Goal: Task Accomplishment & Management: Manage account settings

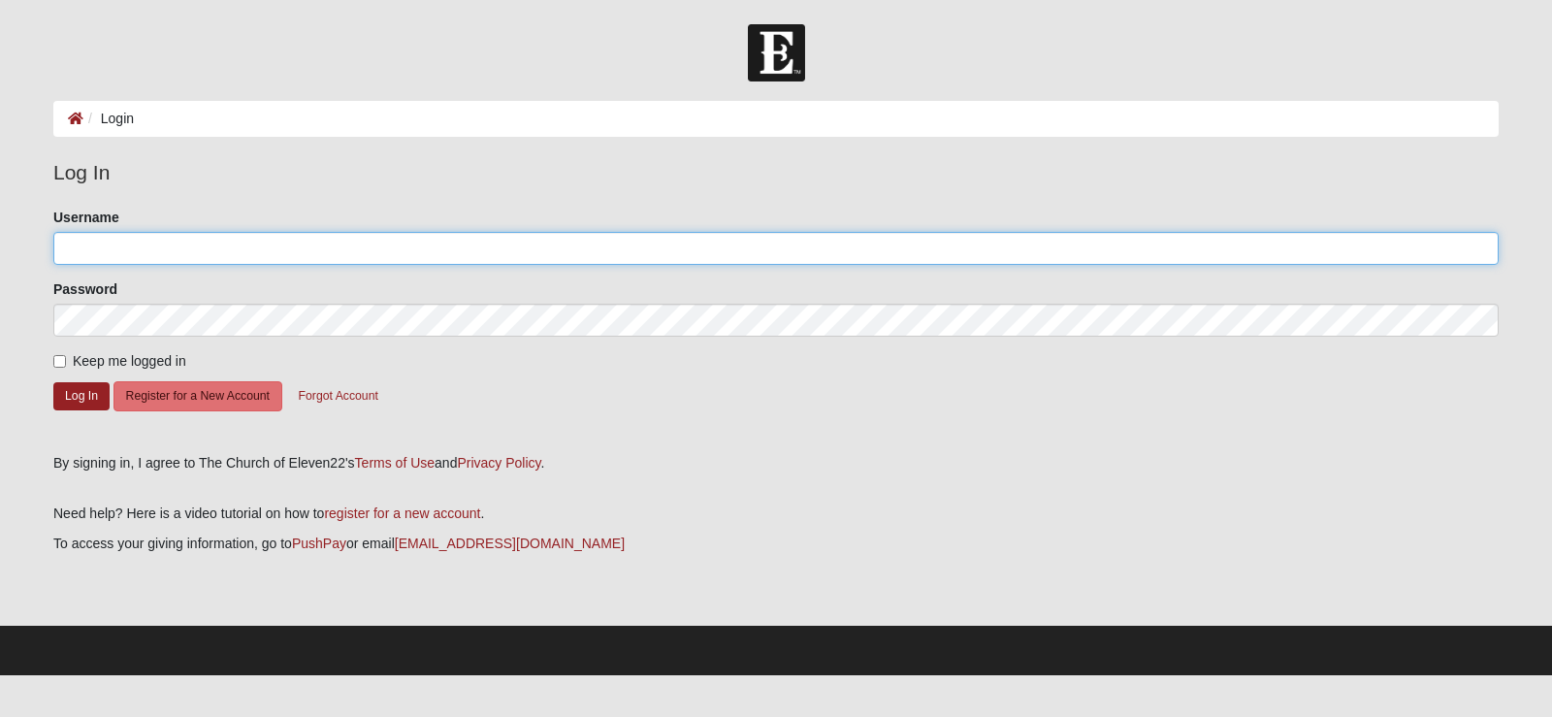
click at [123, 244] on input "Username" at bounding box center [775, 248] width 1445 height 33
type input "janicefontaine"
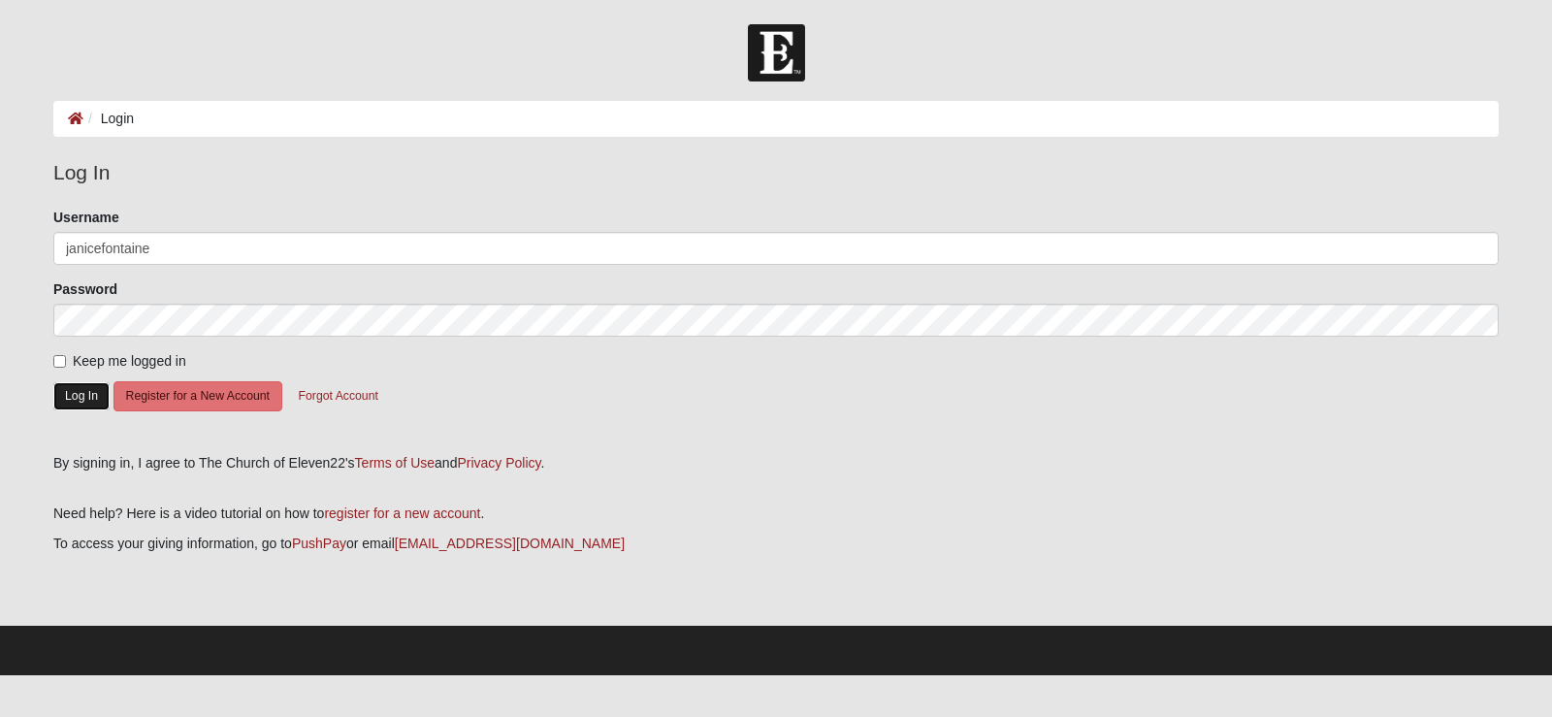
click at [56, 400] on button "Log In" at bounding box center [81, 396] width 56 height 28
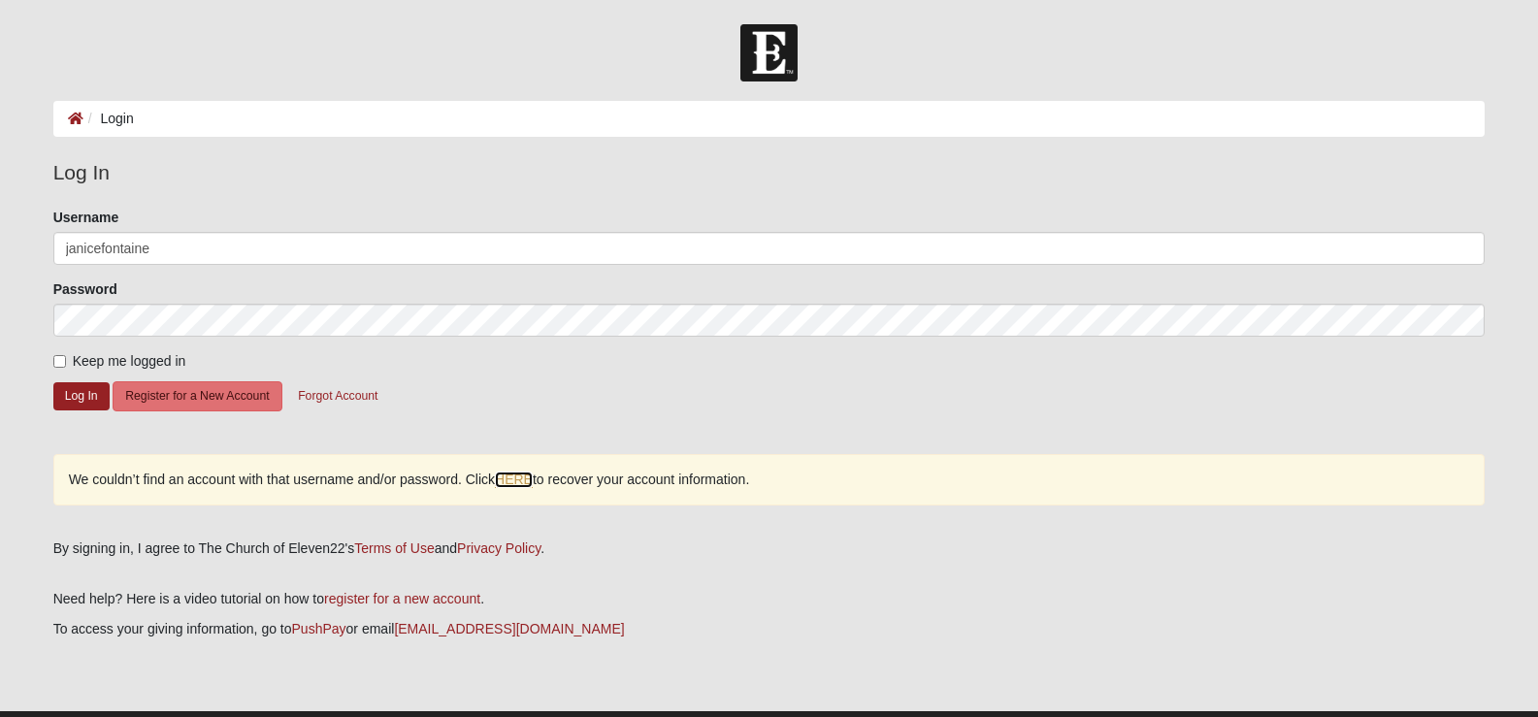
click at [506, 482] on link "HERE" at bounding box center [514, 479] width 38 height 16
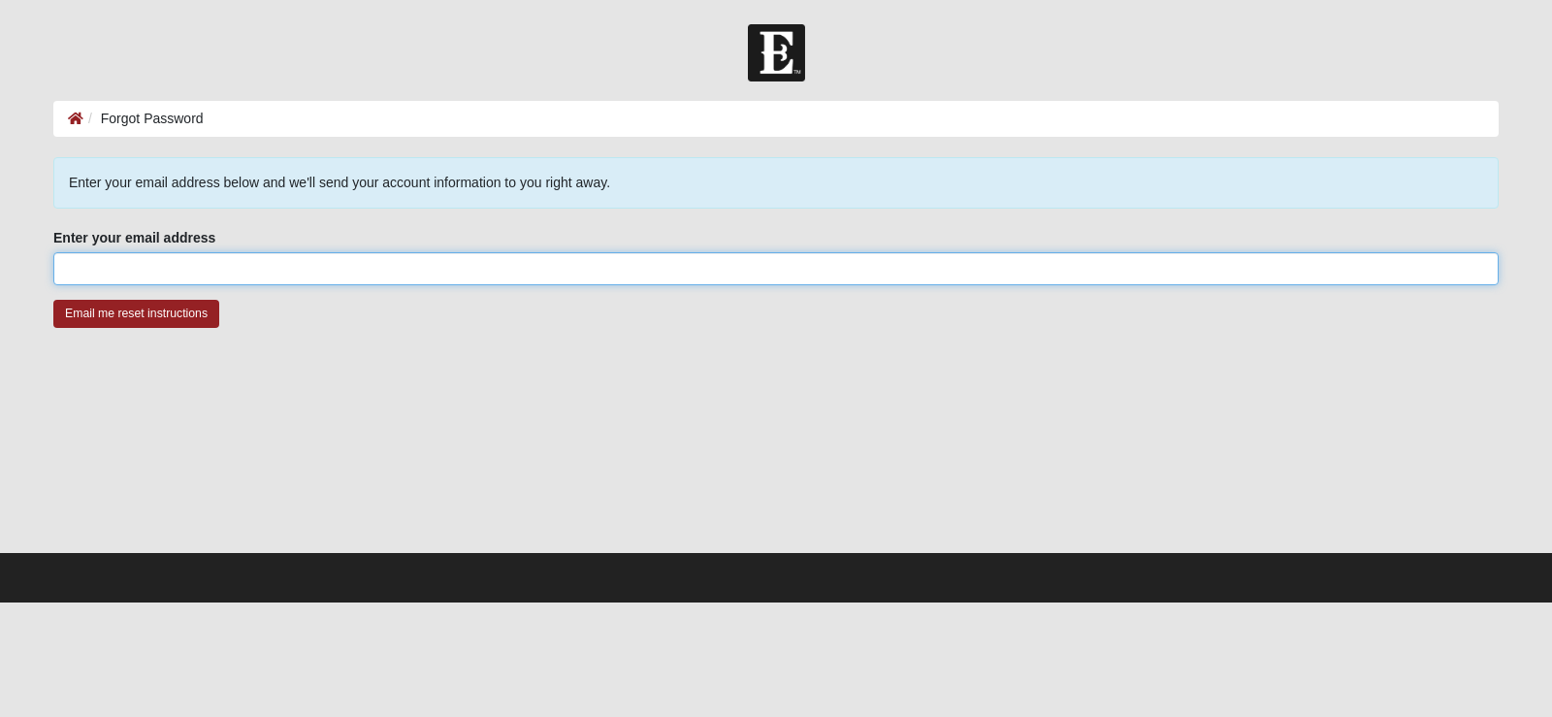
click at [267, 270] on input "Enter your email address" at bounding box center [775, 268] width 1445 height 33
type input "[EMAIL_ADDRESS][DOMAIN_NAME]"
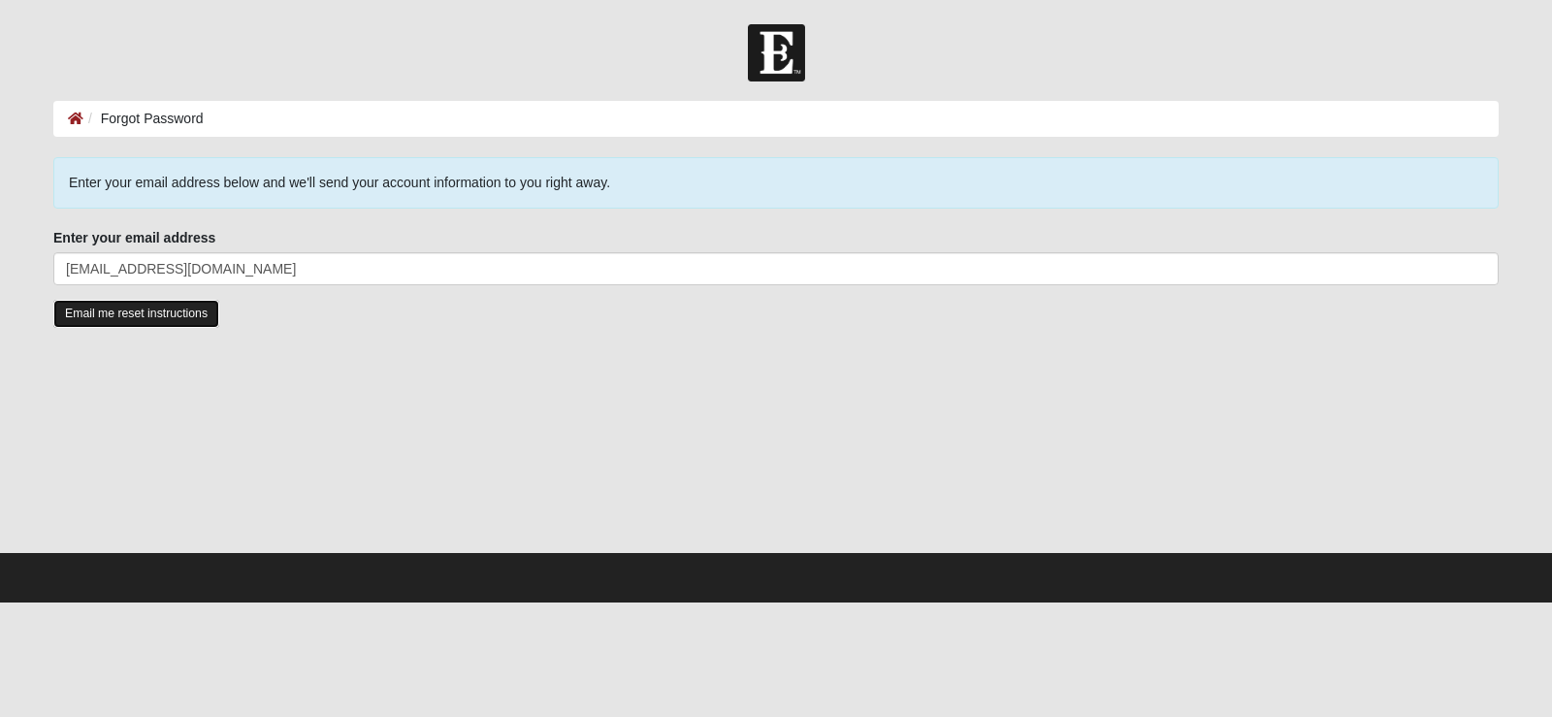
click at [176, 311] on input "Email me reset instructions" at bounding box center [136, 314] width 166 height 28
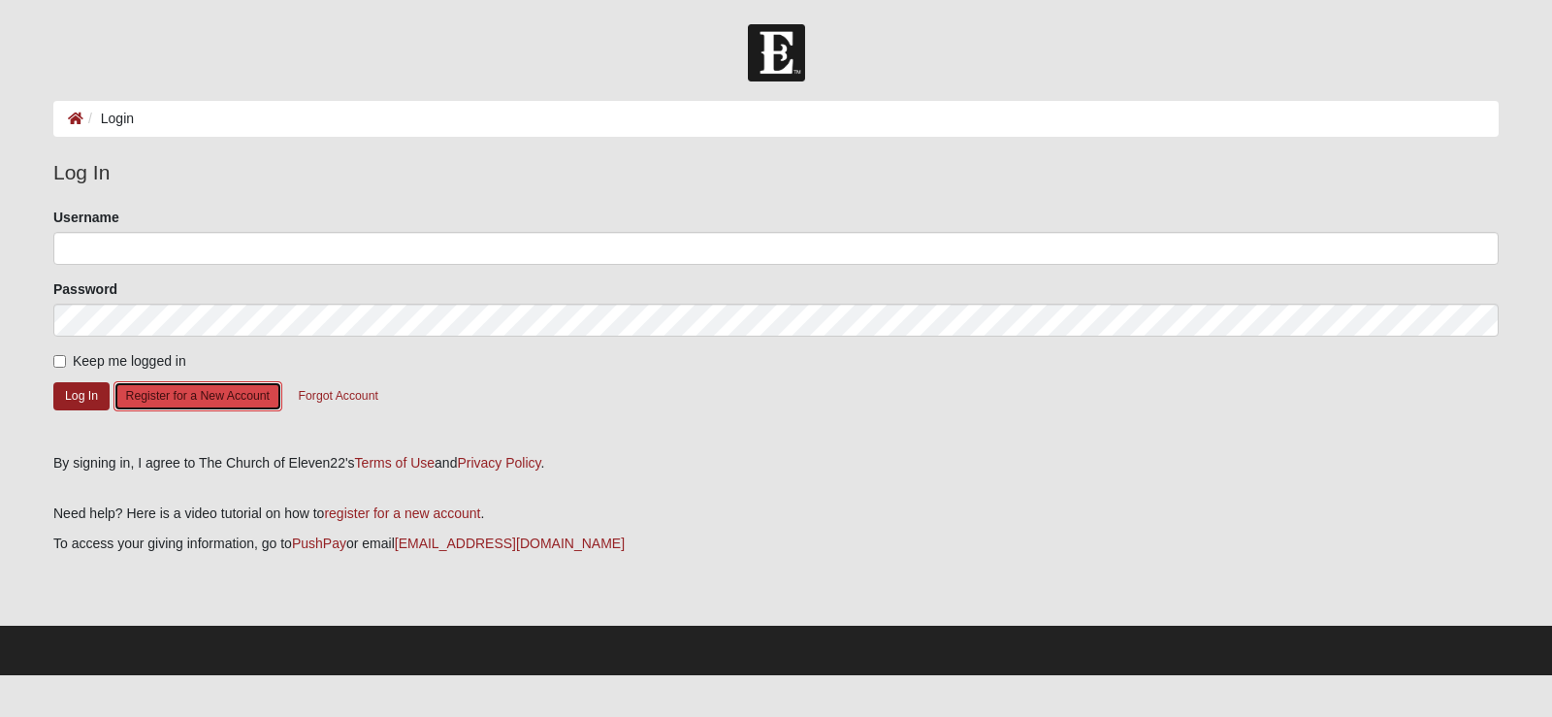
click at [195, 402] on button "Register for a New Account" at bounding box center [197, 396] width 169 height 30
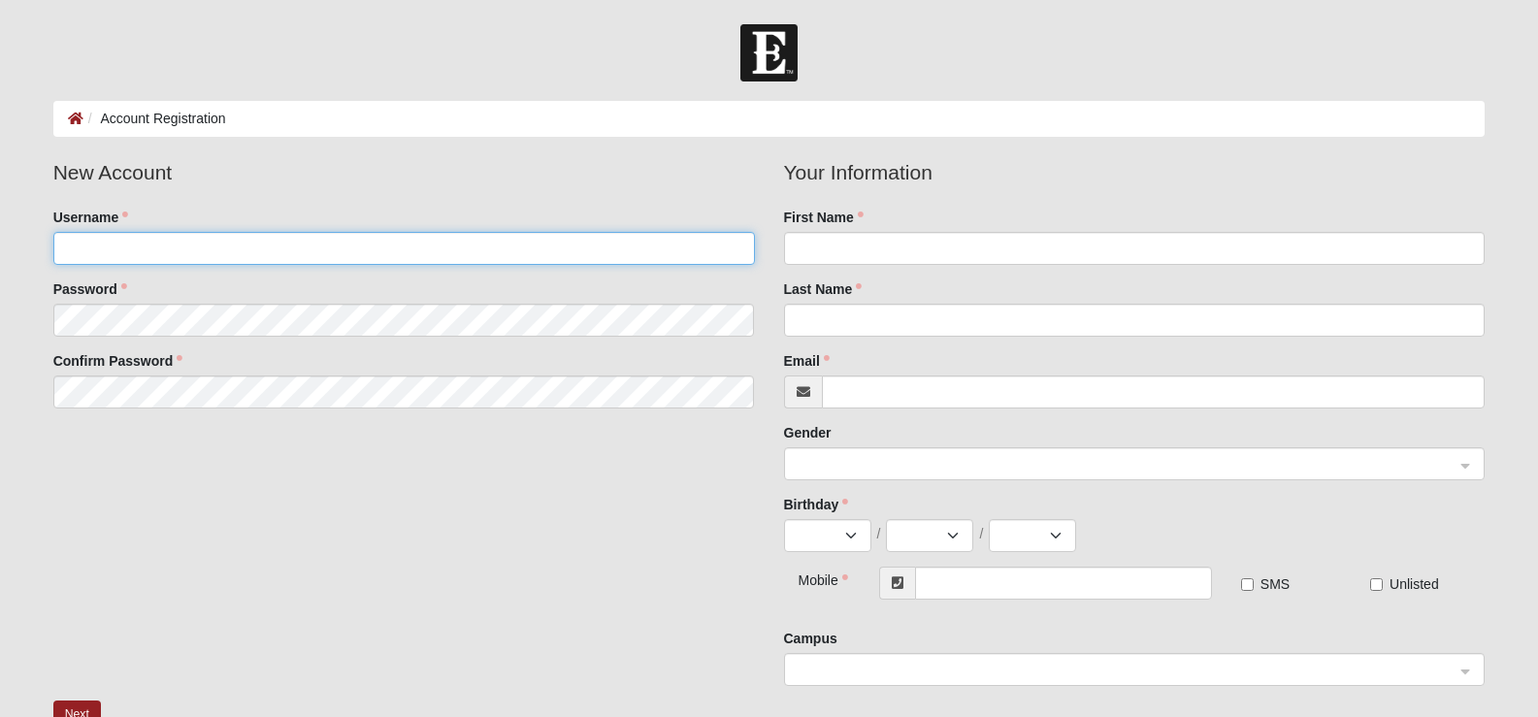
click at [178, 237] on input "Username" at bounding box center [403, 248] width 701 height 33
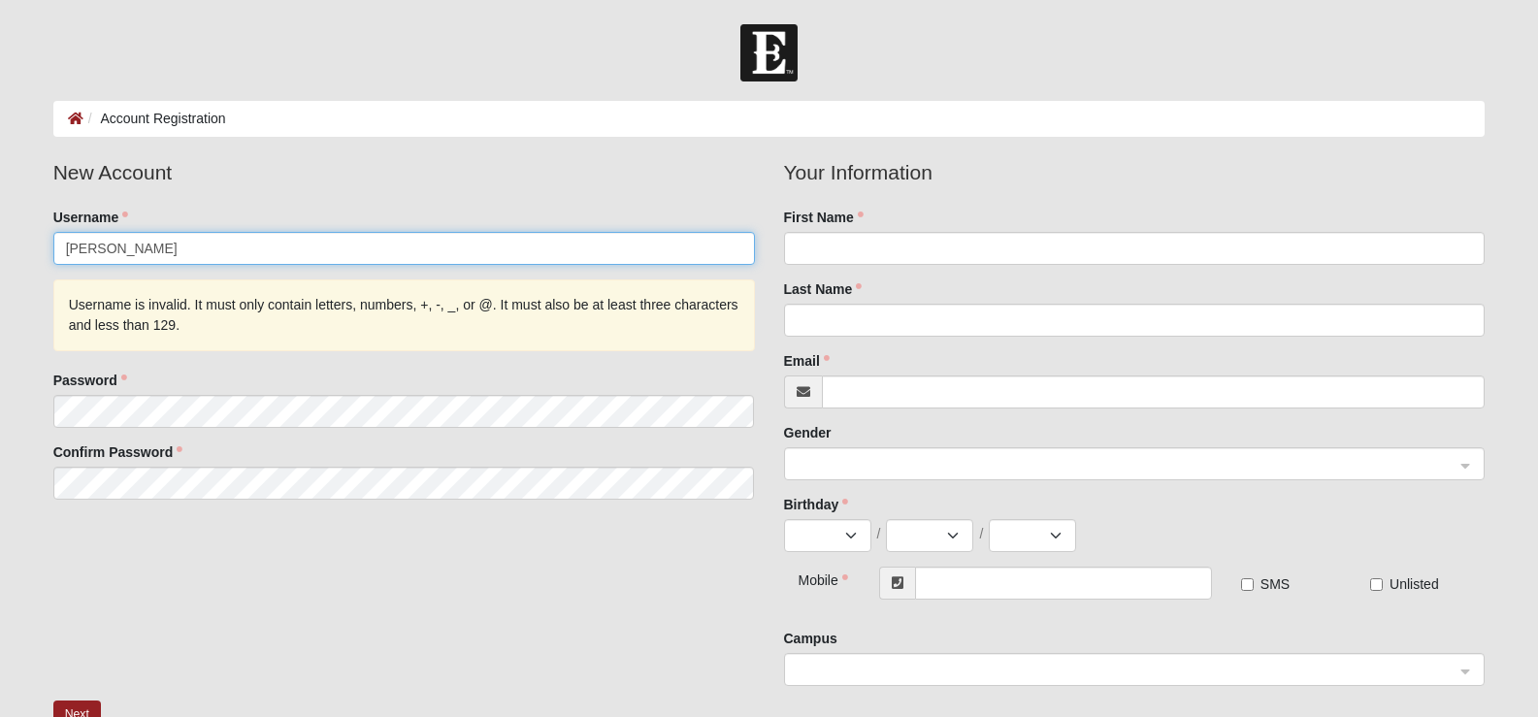
click at [107, 245] on input "Janice Bushman" at bounding box center [403, 248] width 701 height 33
type input "JaniceBushman"
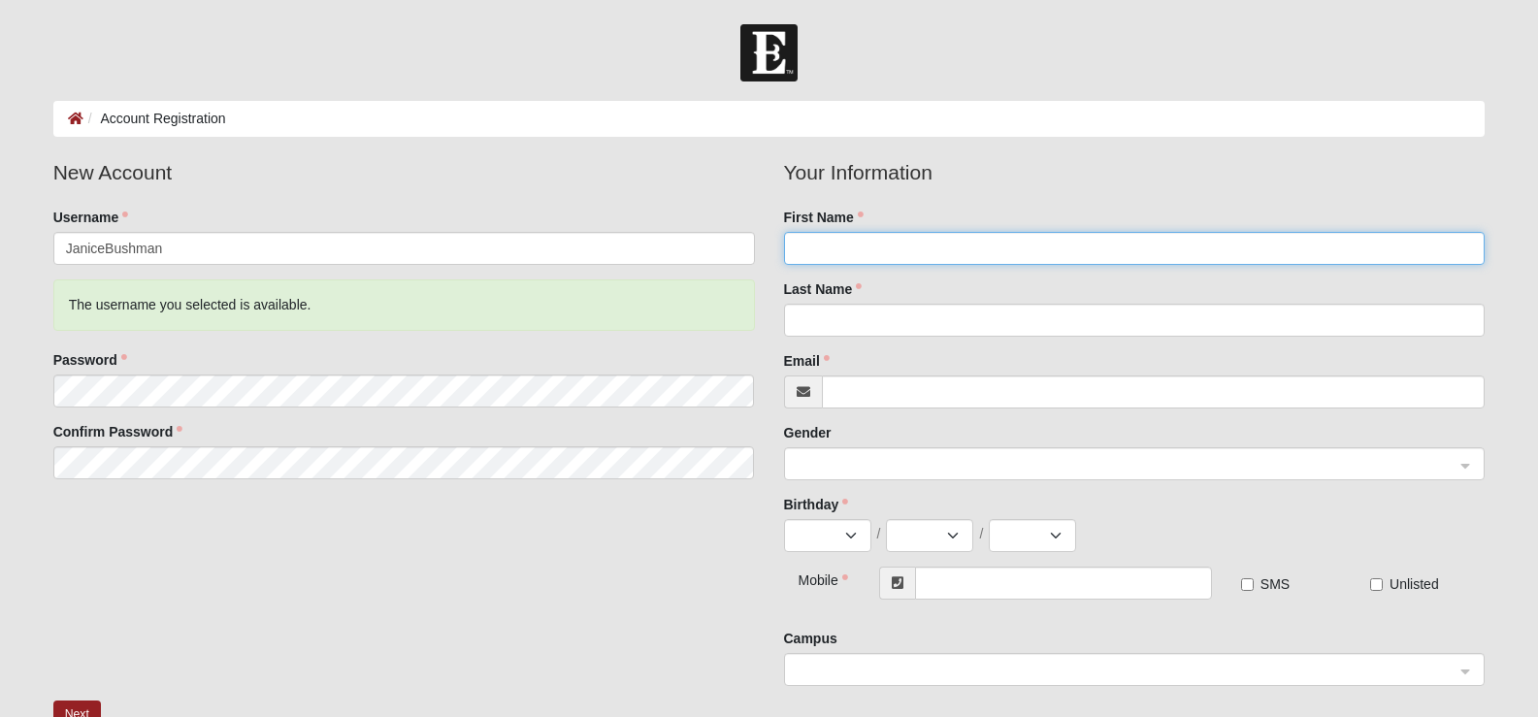
click at [858, 255] on input "First Name" at bounding box center [1134, 248] width 701 height 33
type input "Janice"
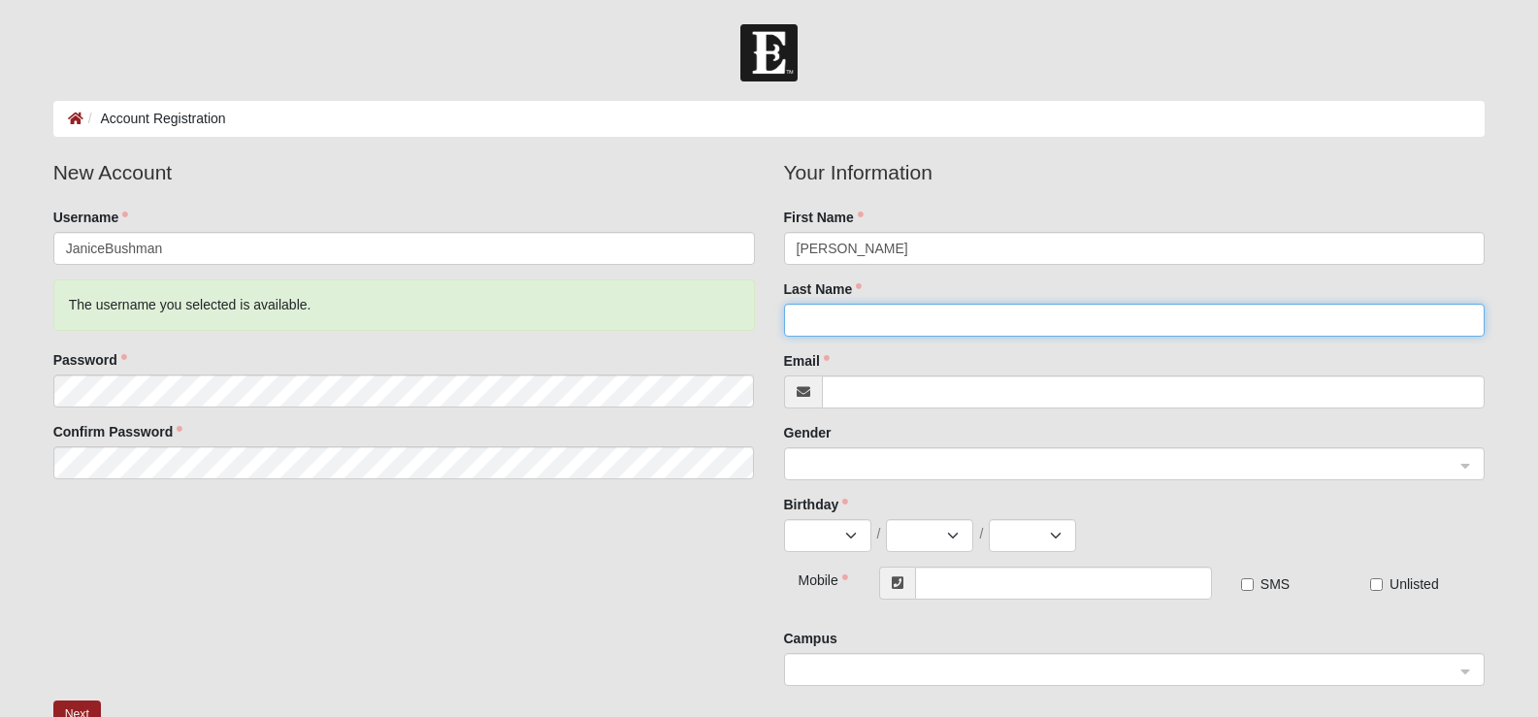
type input "Bushman"
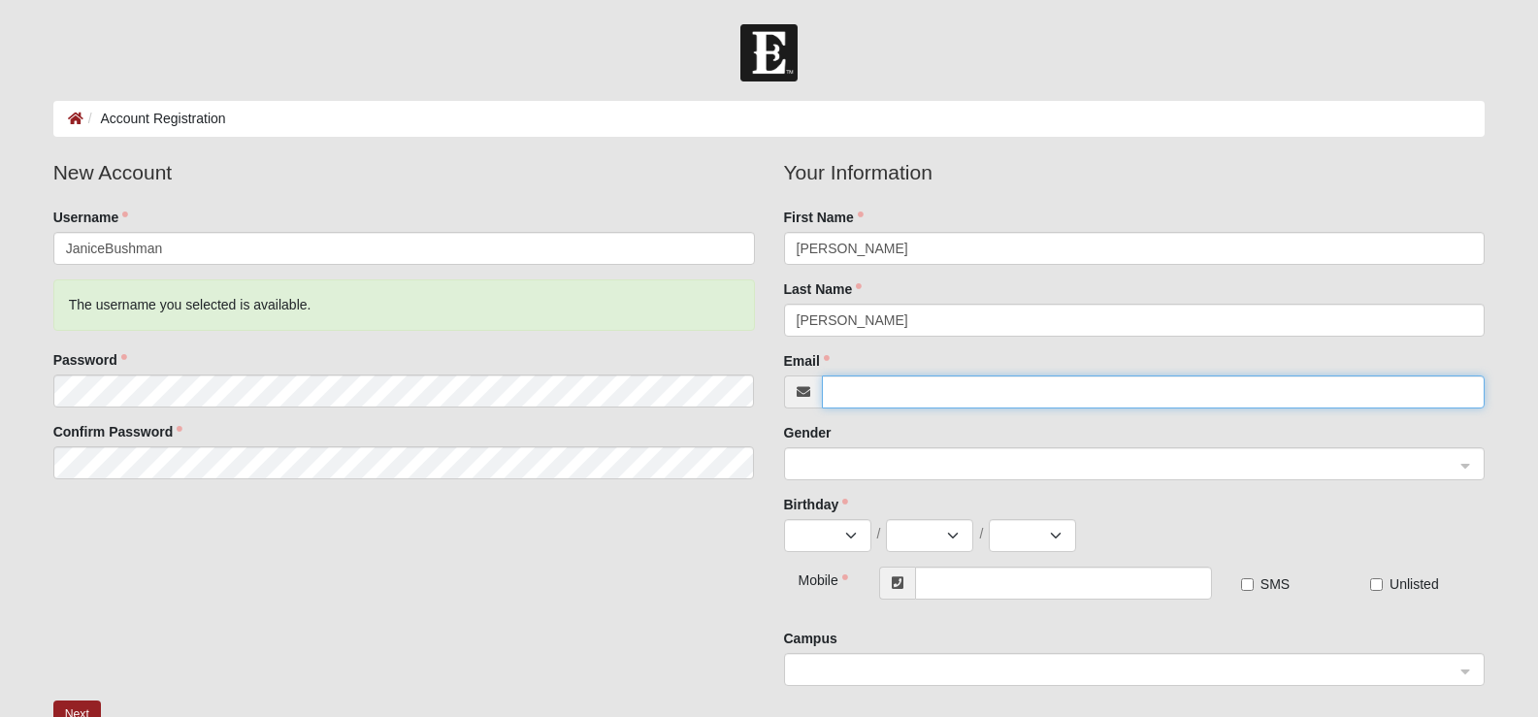
type input "[EMAIL_ADDRESS][DOMAIN_NAME]"
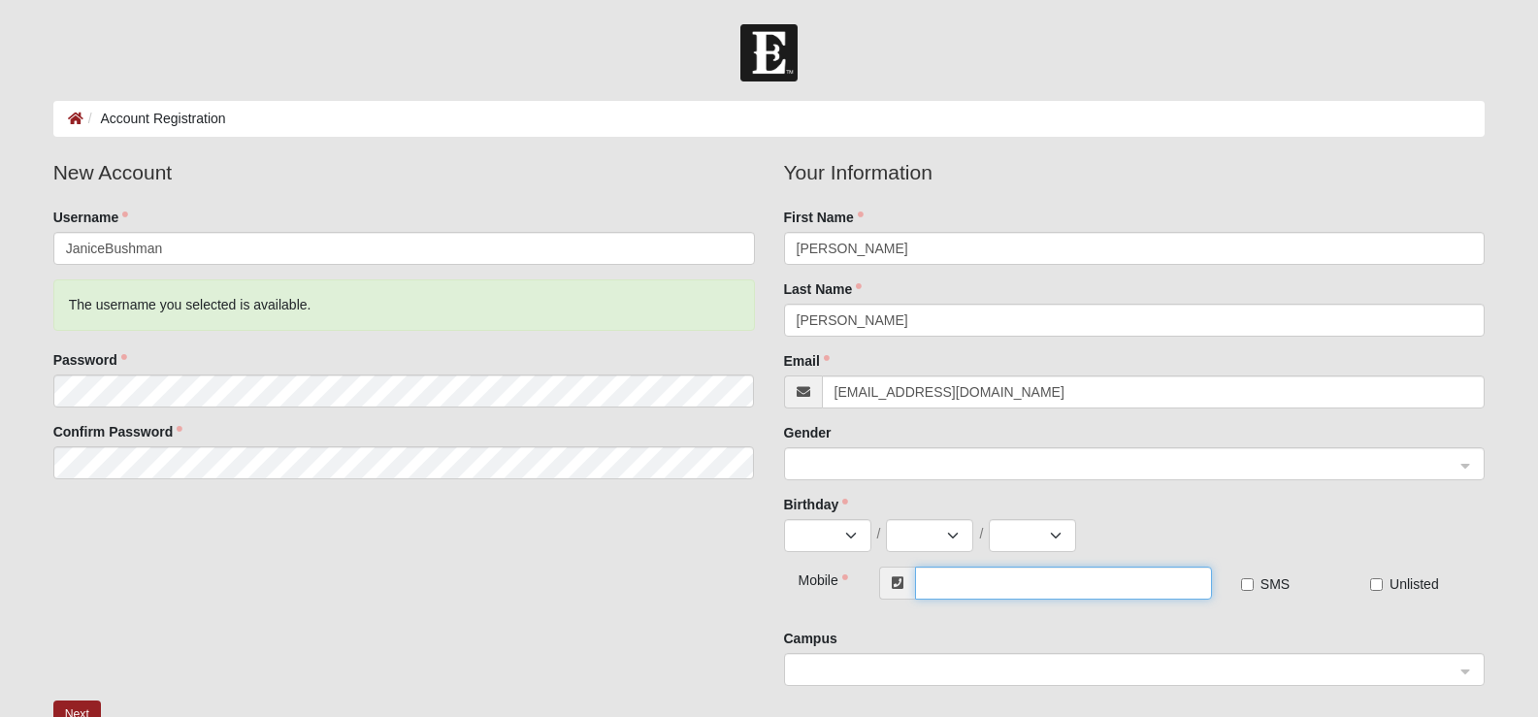
type input "[PHONE_NUMBER]"
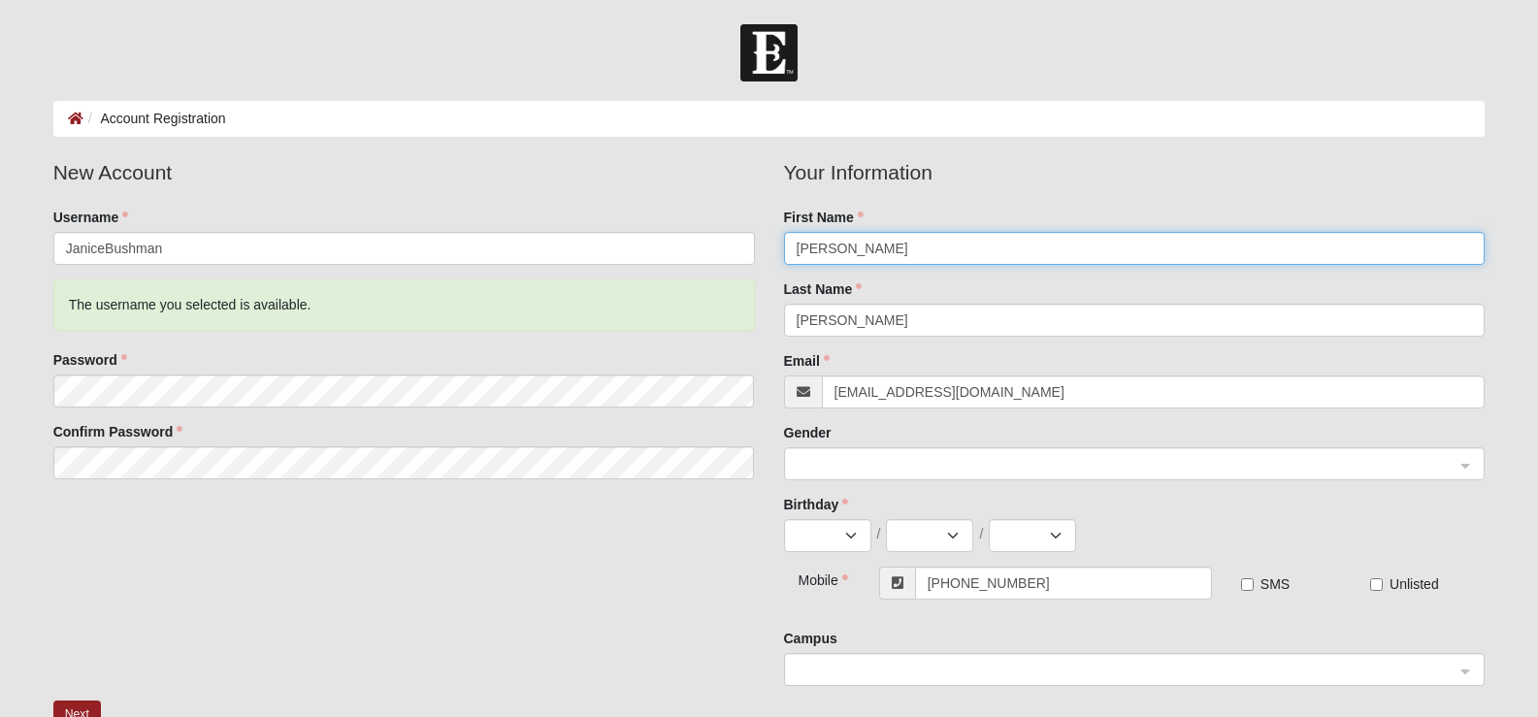
click at [903, 463] on span at bounding box center [1125, 464] width 659 height 21
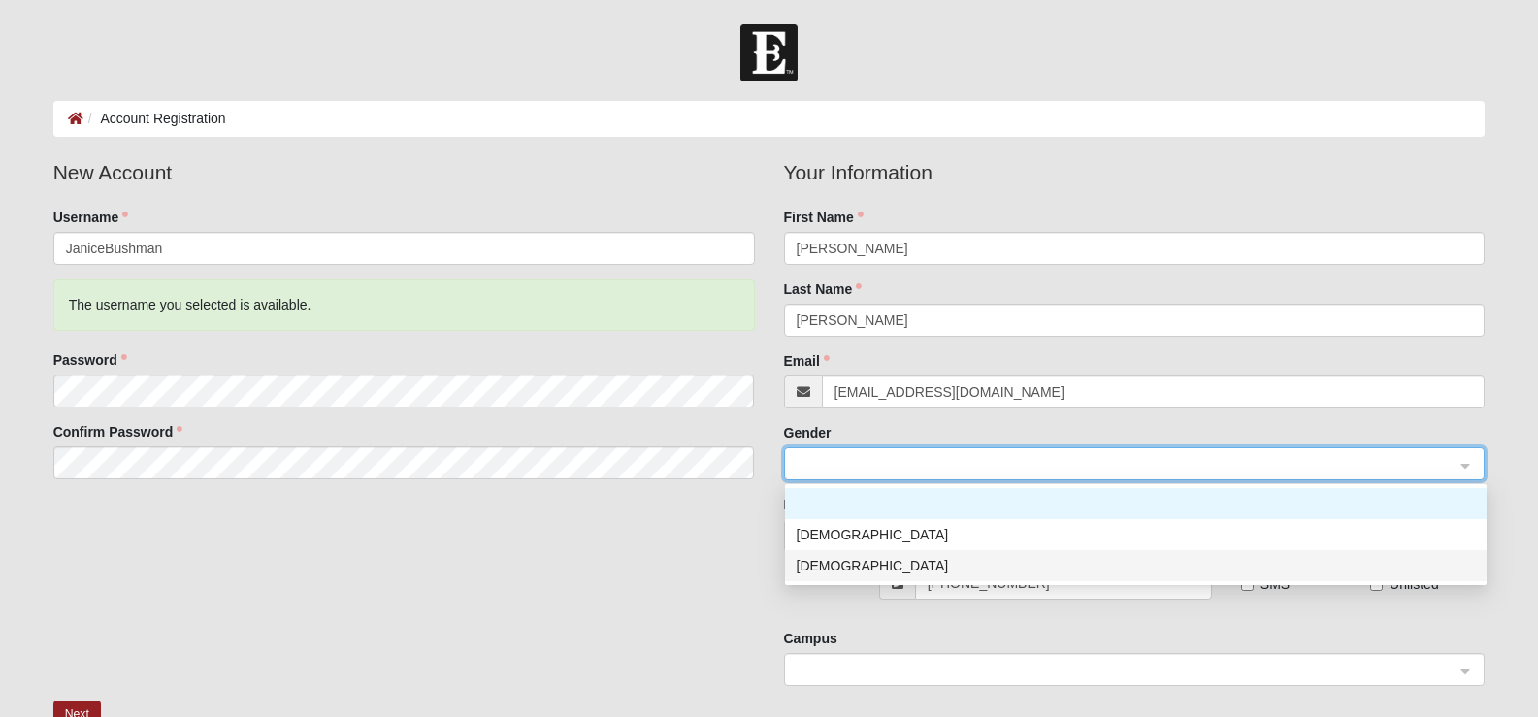
click at [845, 558] on div "[DEMOGRAPHIC_DATA]" at bounding box center [1135, 565] width 678 height 21
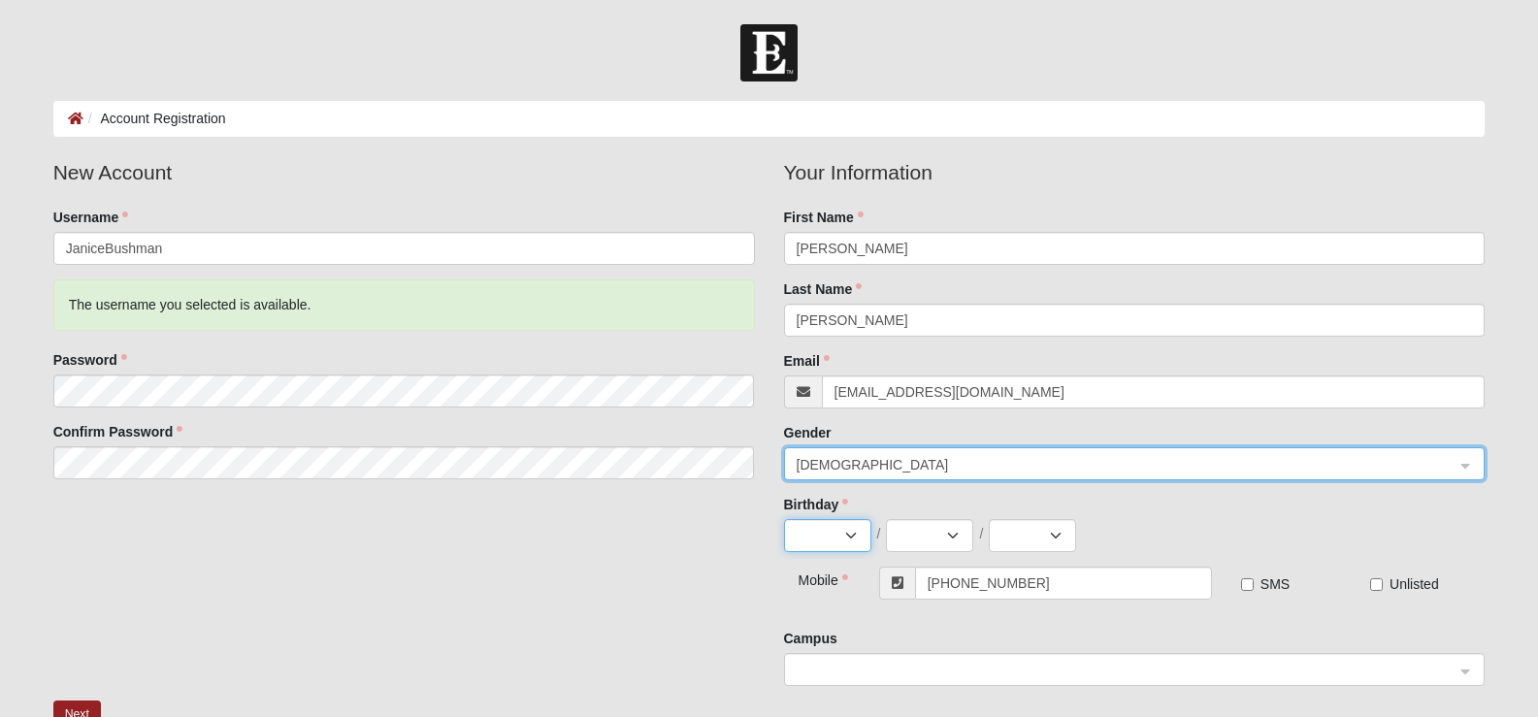
click at [839, 538] on select "Jan Feb Mar Apr May Jun Jul Aug Sep Oct Nov Dec" at bounding box center [827, 535] width 87 height 33
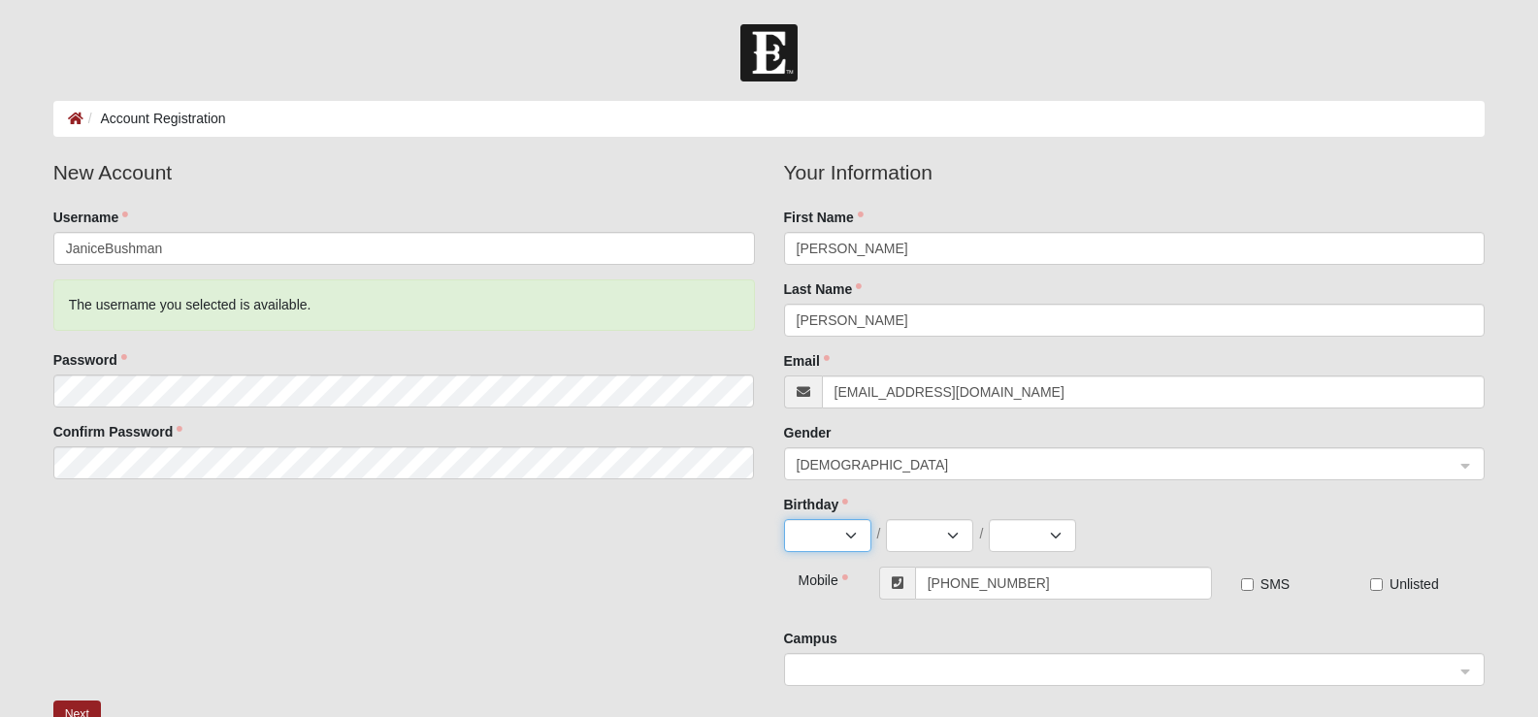
select select "6"
click at [784, 519] on select "Jan Feb Mar Apr May Jun Jul Aug Sep Oct Nov Dec" at bounding box center [827, 535] width 87 height 33
click at [951, 536] on select "1 2 3 4 5 6 7 8 9 10 11 12 13 14 15 16 17 18 19 20 21 22 23 24 25 26 27 28 29 30" at bounding box center [929, 535] width 87 height 33
select select "26"
click at [886, 519] on select "1 2 3 4 5 6 7 8 9 10 11 12 13 14 15 16 17 18 19 20 21 22 23 24 25 26 27 28 29 30" at bounding box center [929, 535] width 87 height 33
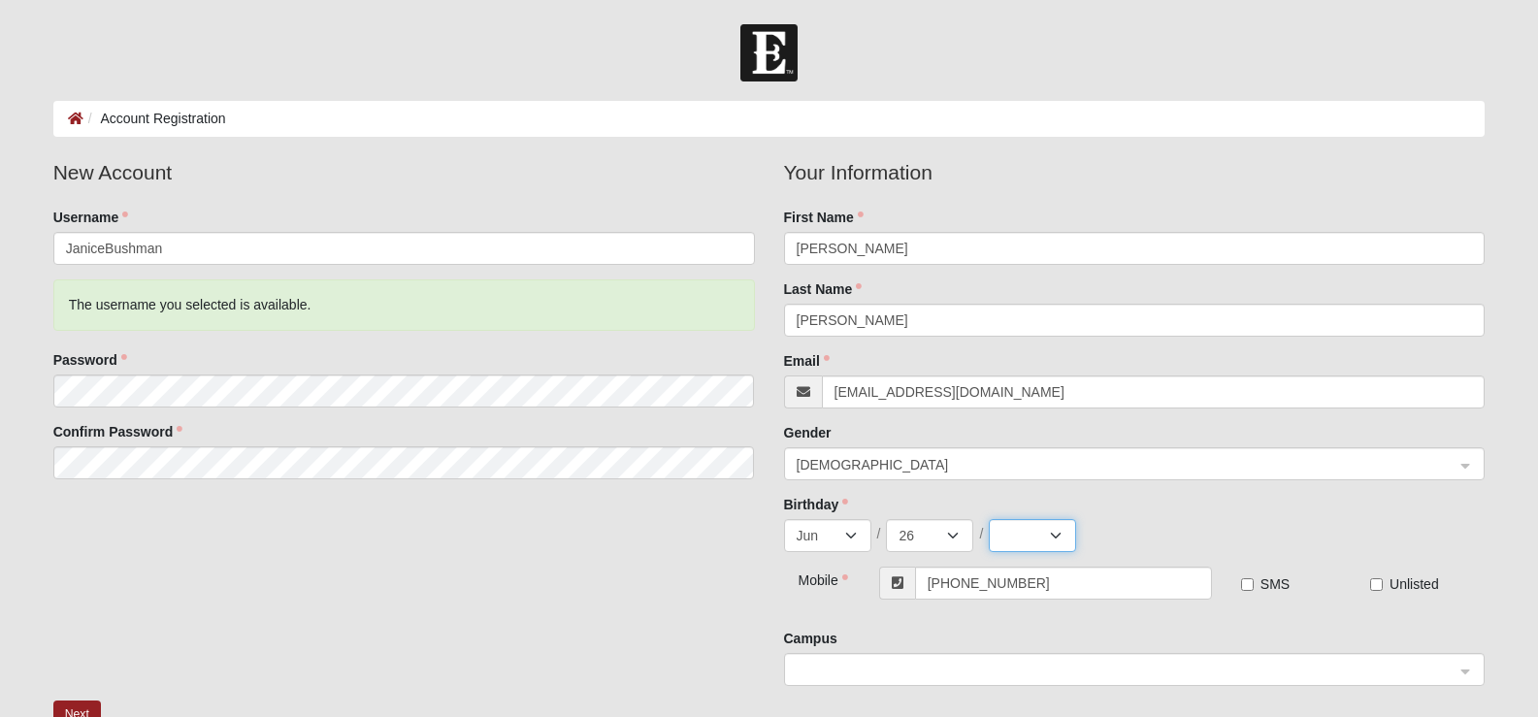
click at [1048, 538] on select "2025 2024 2023 2022 2021 2020 2019 2018 2017 2016 2015 2014 2013 2012 2011 2010…" at bounding box center [1031, 535] width 87 height 33
select select "1974"
click at [988, 519] on select "2025 2024 2023 2022 2021 2020 2019 2018 2017 2016 2015 2014 2013 2012 2011 2010…" at bounding box center [1031, 535] width 87 height 33
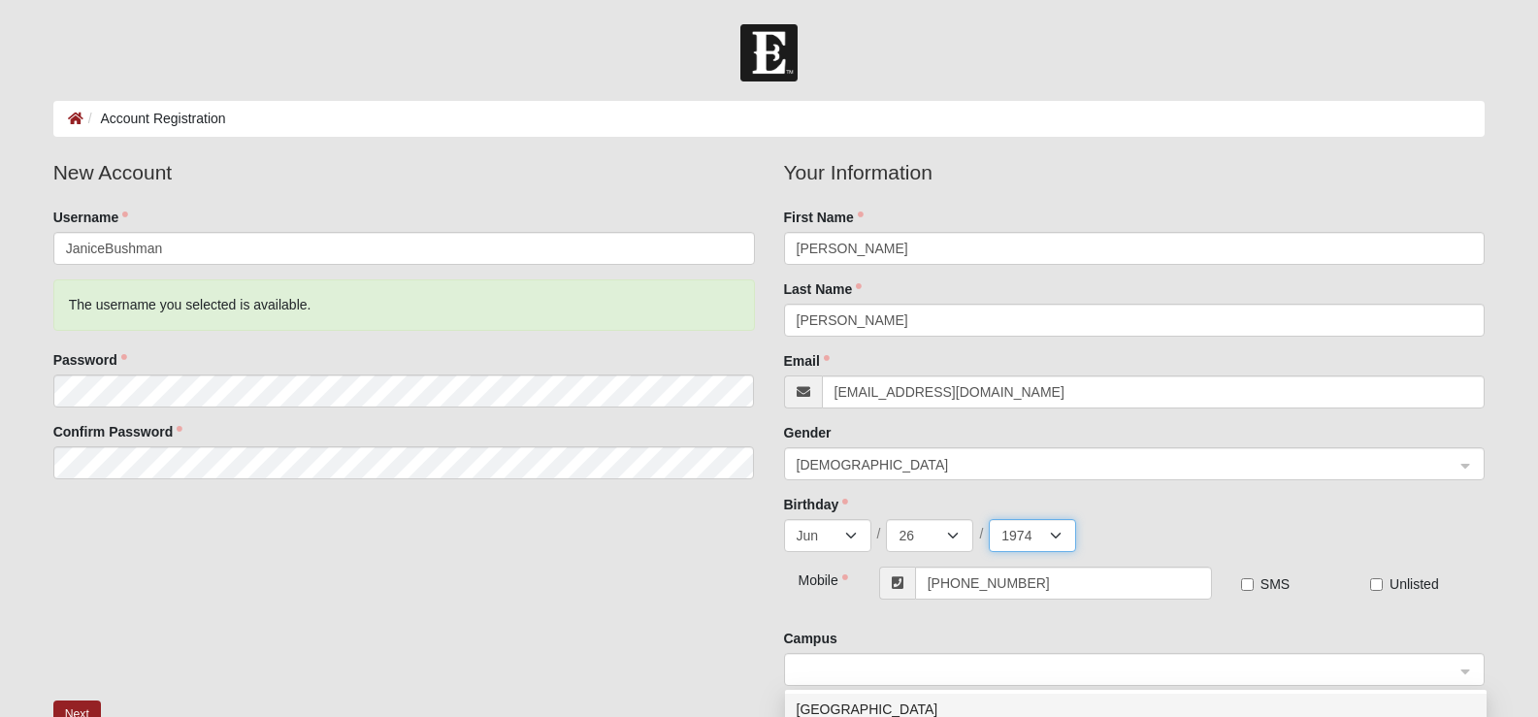
click at [858, 660] on span at bounding box center [1125, 670] width 659 height 21
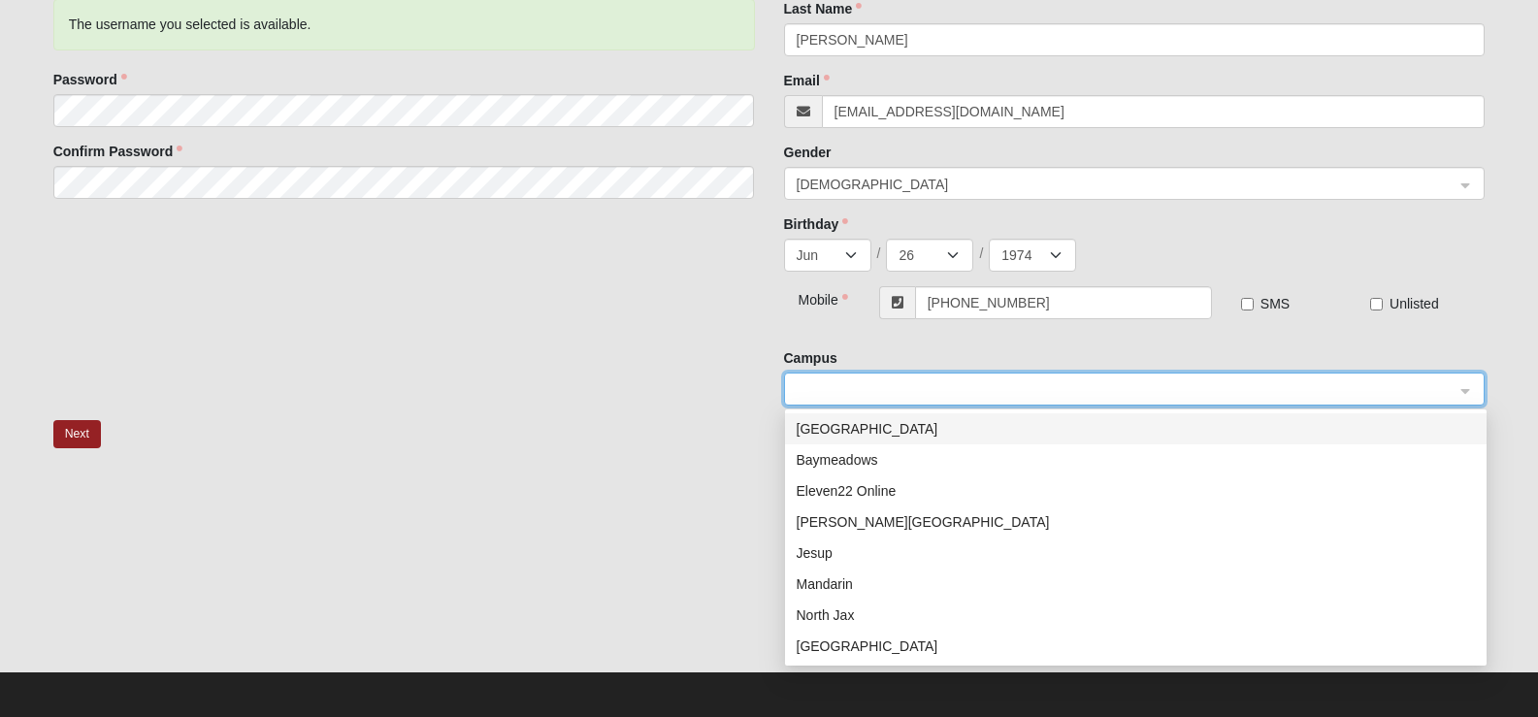
scroll to position [285, 0]
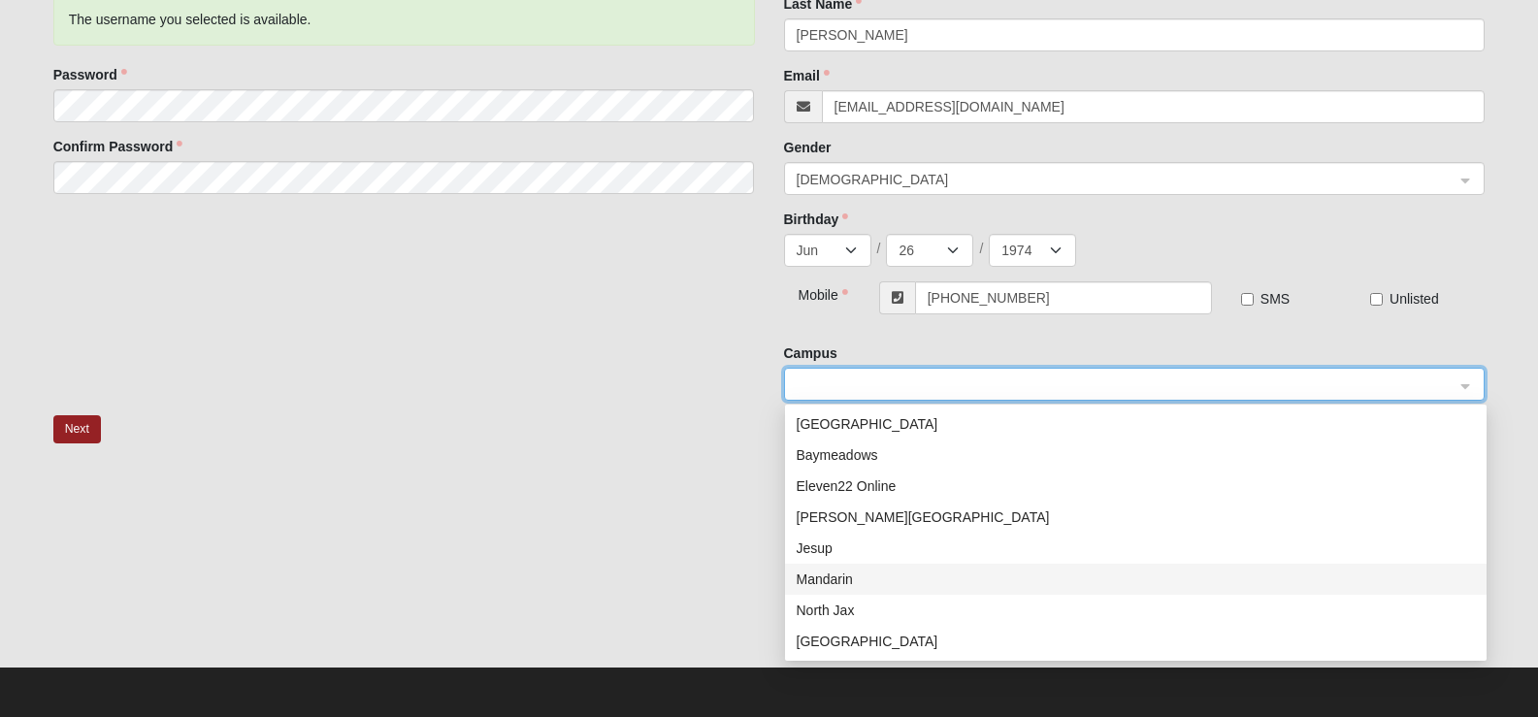
click at [835, 580] on div "Mandarin" at bounding box center [1135, 578] width 678 height 21
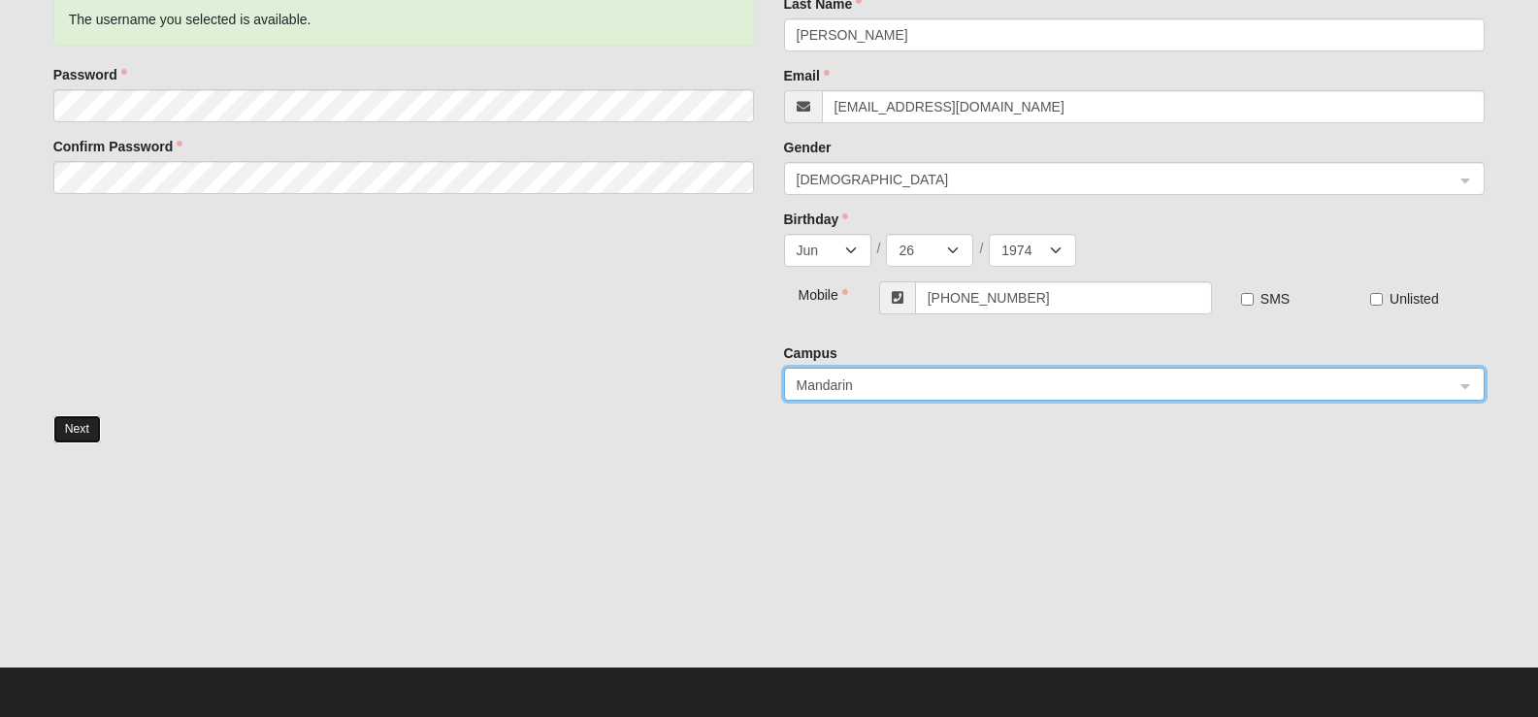
click at [83, 437] on button "Next" at bounding box center [77, 429] width 48 height 28
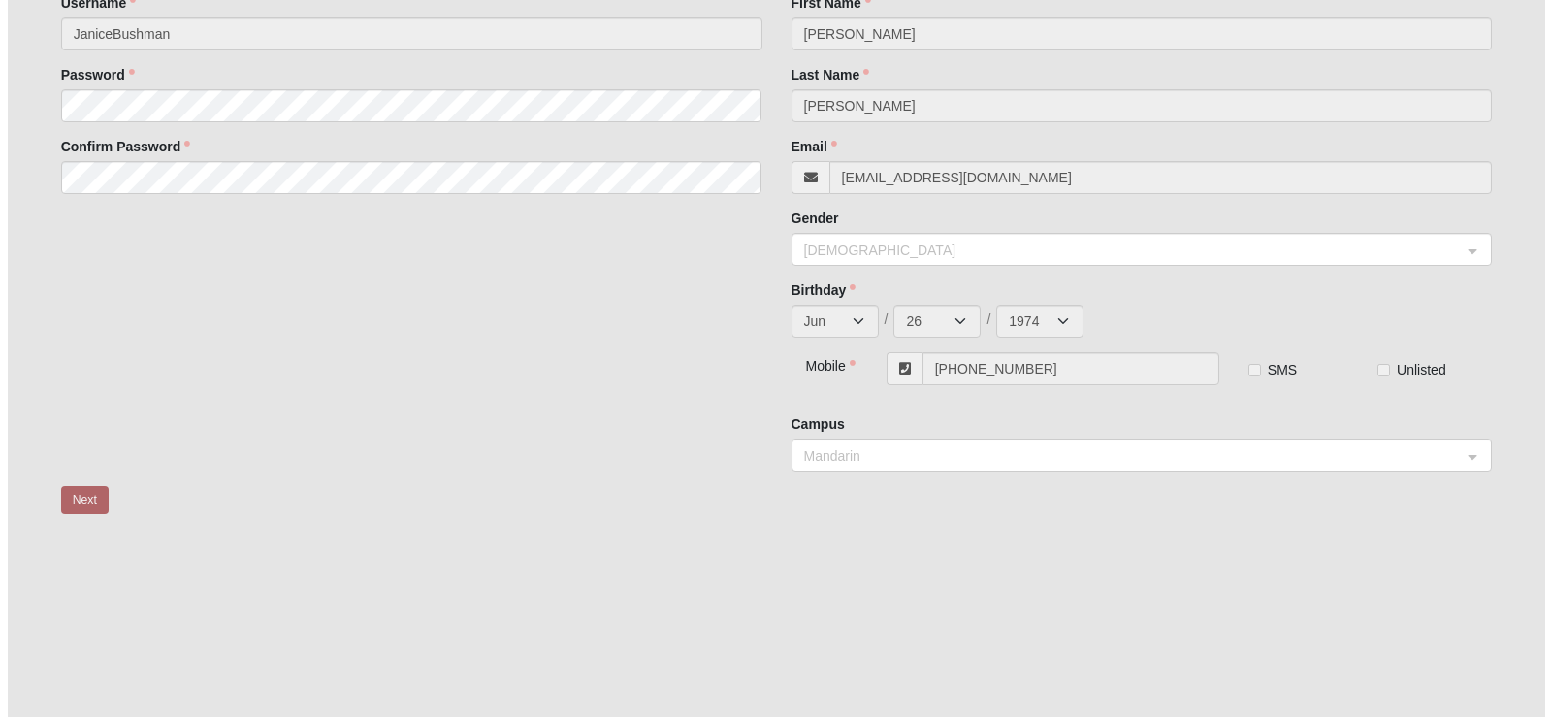
scroll to position [0, 0]
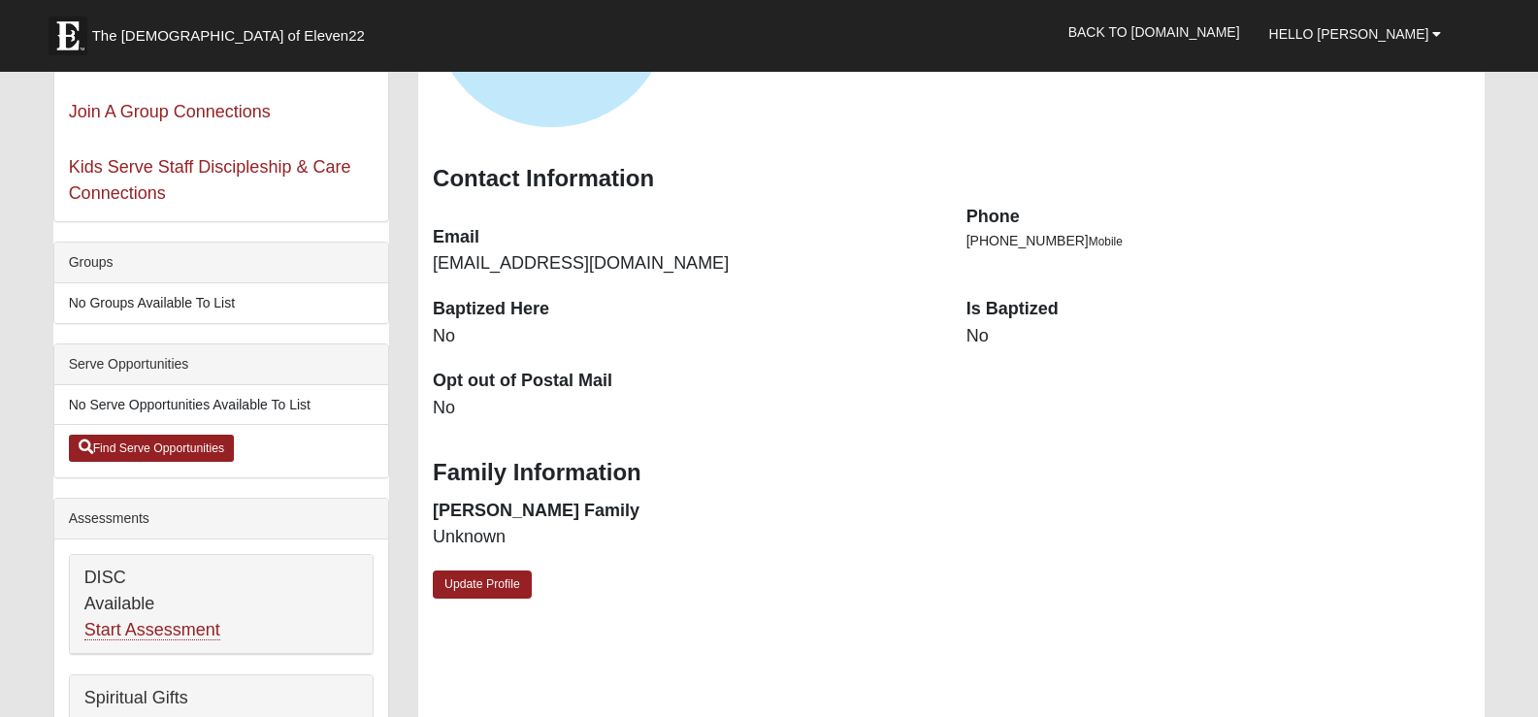
scroll to position [388, 0]
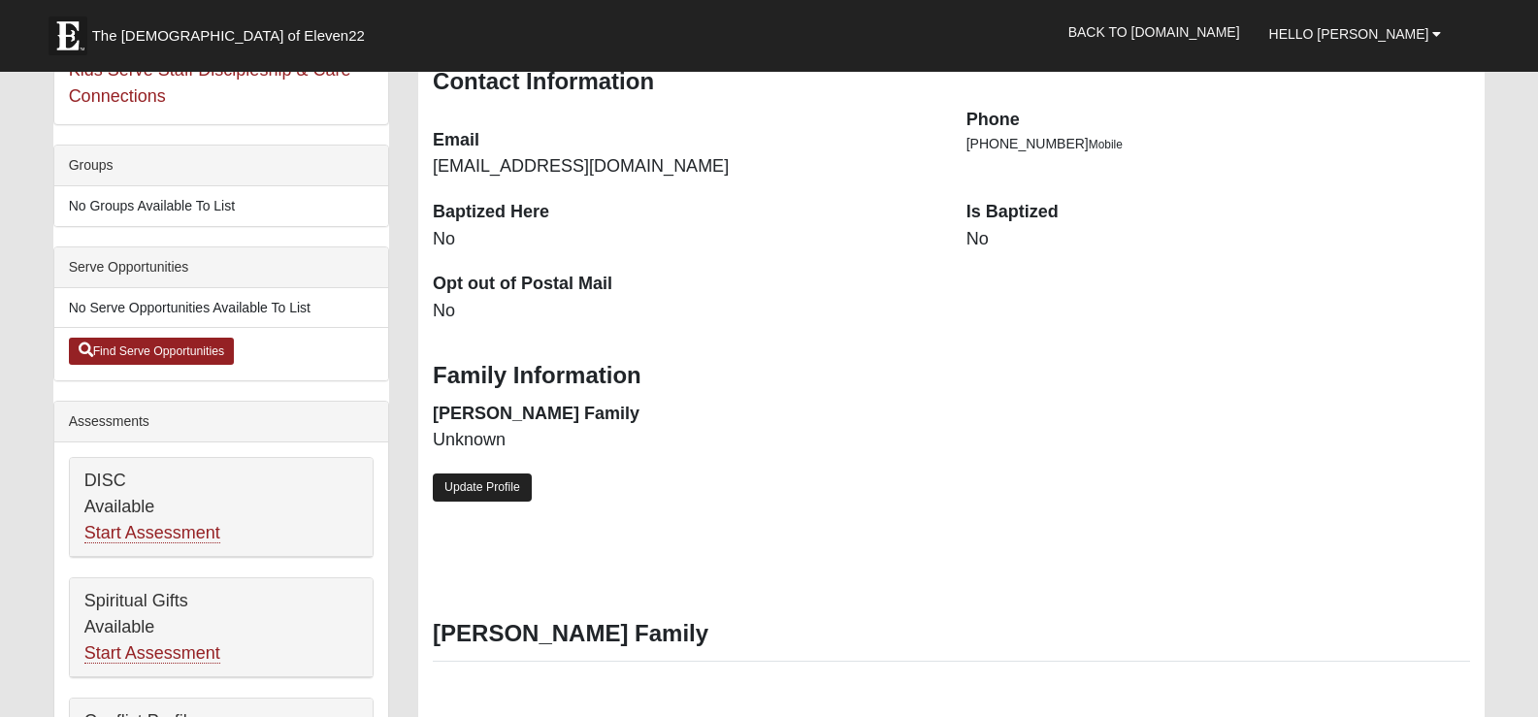
click at [478, 489] on link "Update Profile" at bounding box center [482, 487] width 99 height 28
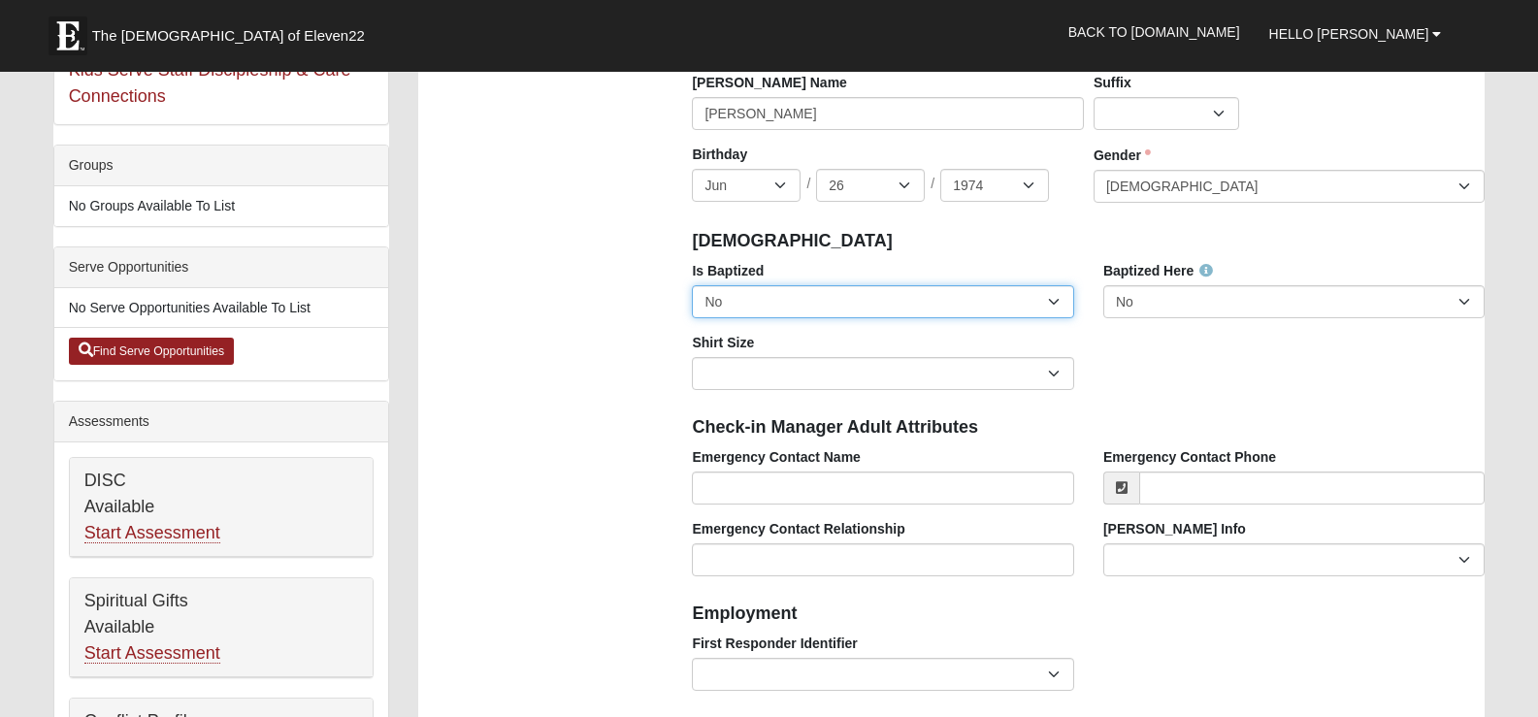
click at [1052, 302] on select "No Yes" at bounding box center [882, 301] width 381 height 33
select select "True"
click at [692, 285] on select "No Yes" at bounding box center [882, 301] width 381 height 33
click at [891, 506] on div "Emergency Contact Name" at bounding box center [882, 483] width 410 height 72
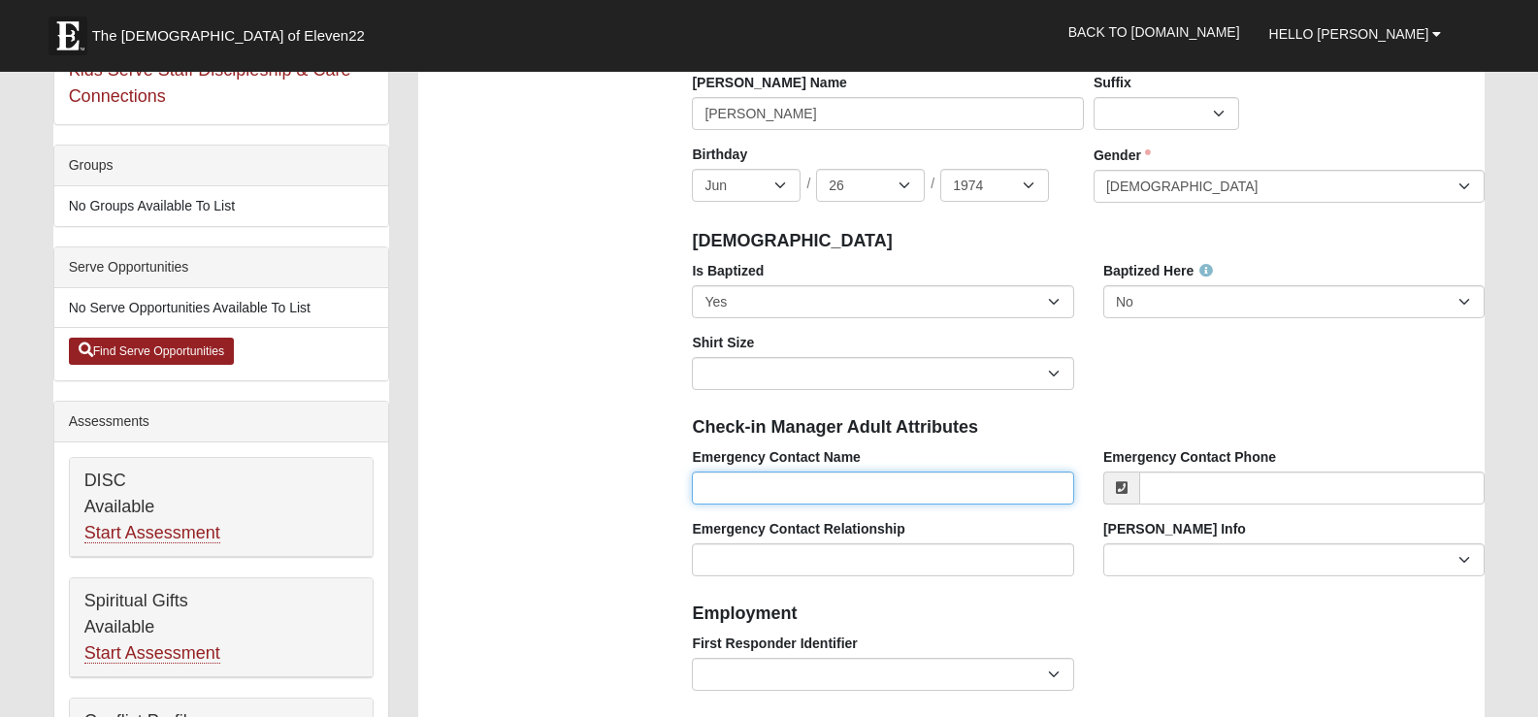
click at [899, 481] on input "Emergency Contact Name" at bounding box center [882, 487] width 381 height 33
type input "[PERSON_NAME]"
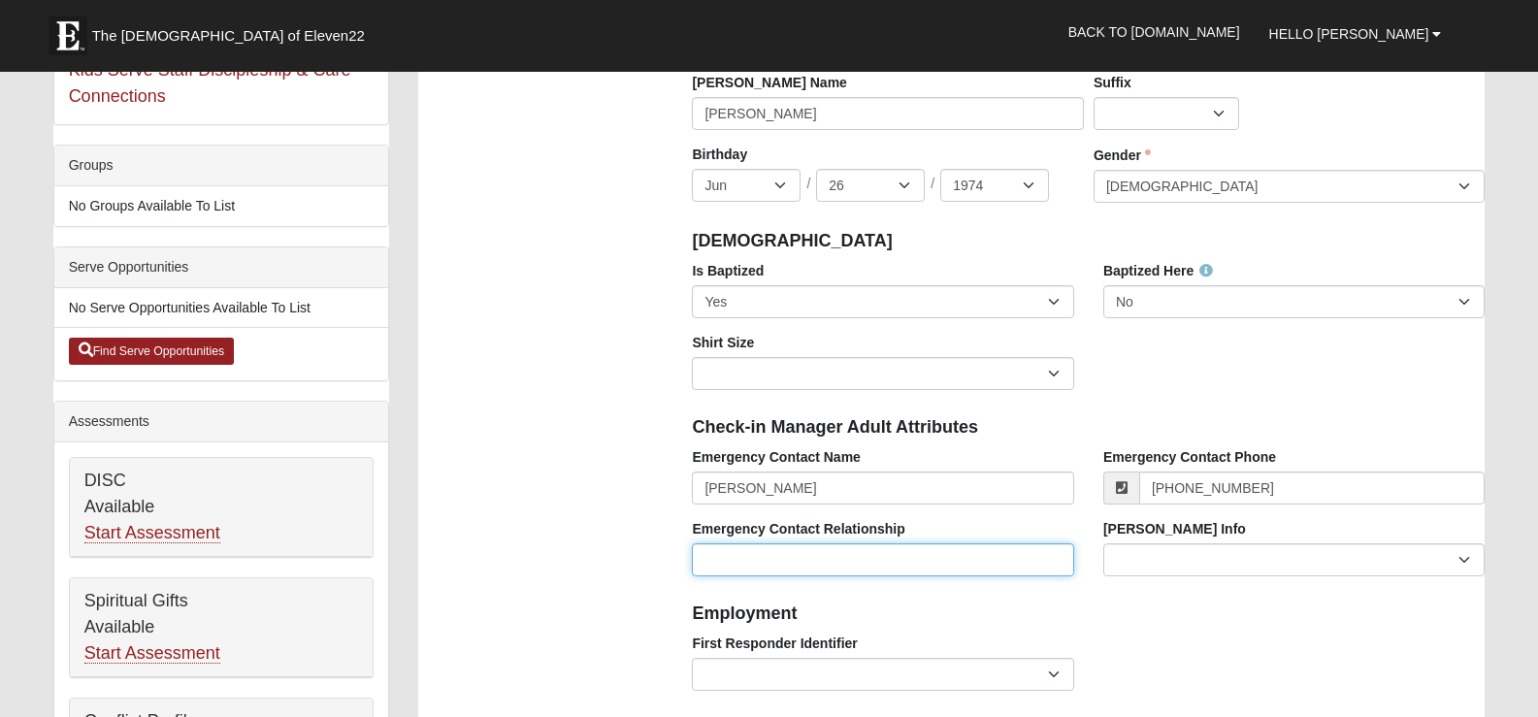
type input "[PHONE_NUMBER]"
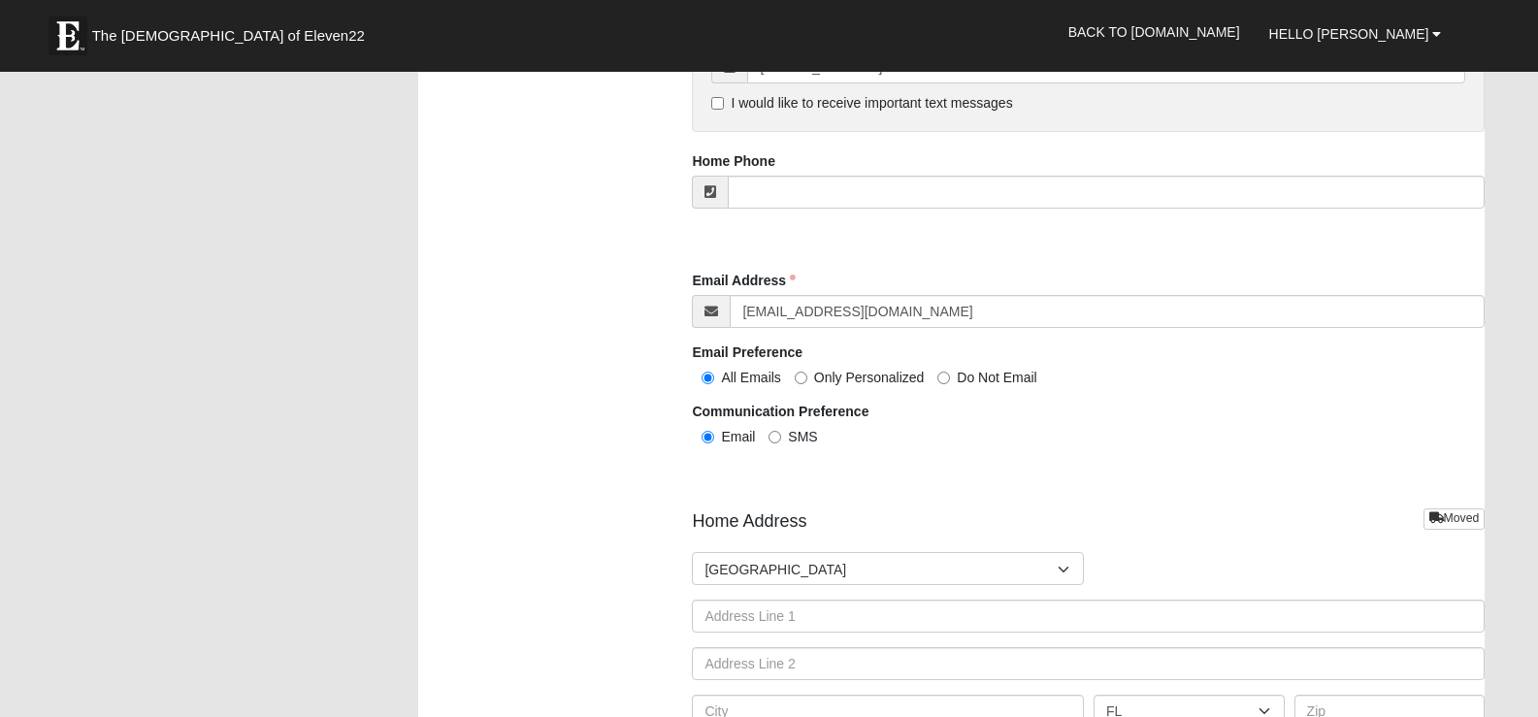
scroll to position [2037, 0]
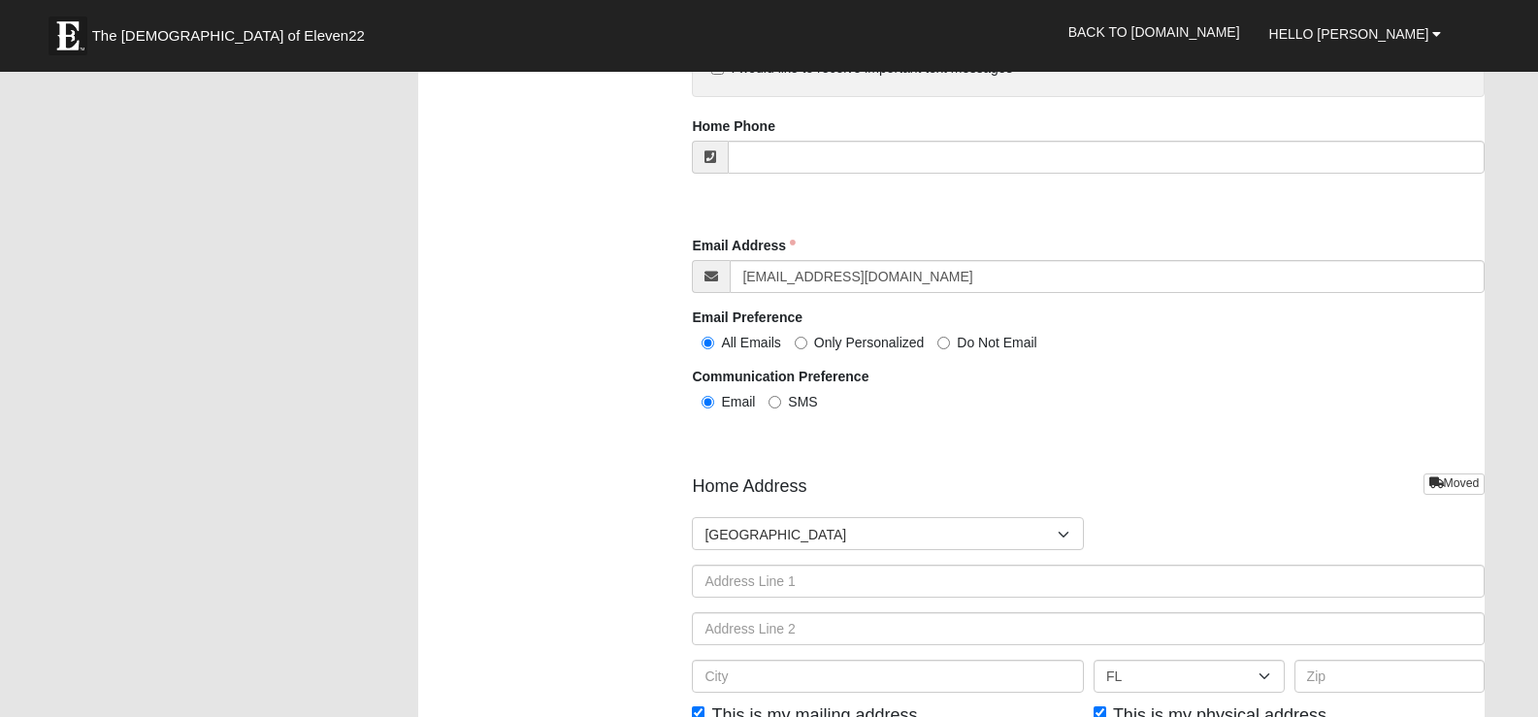
type input "Husband"
click at [779, 407] on input "SMS" at bounding box center [774, 402] width 13 height 13
radio input "true"
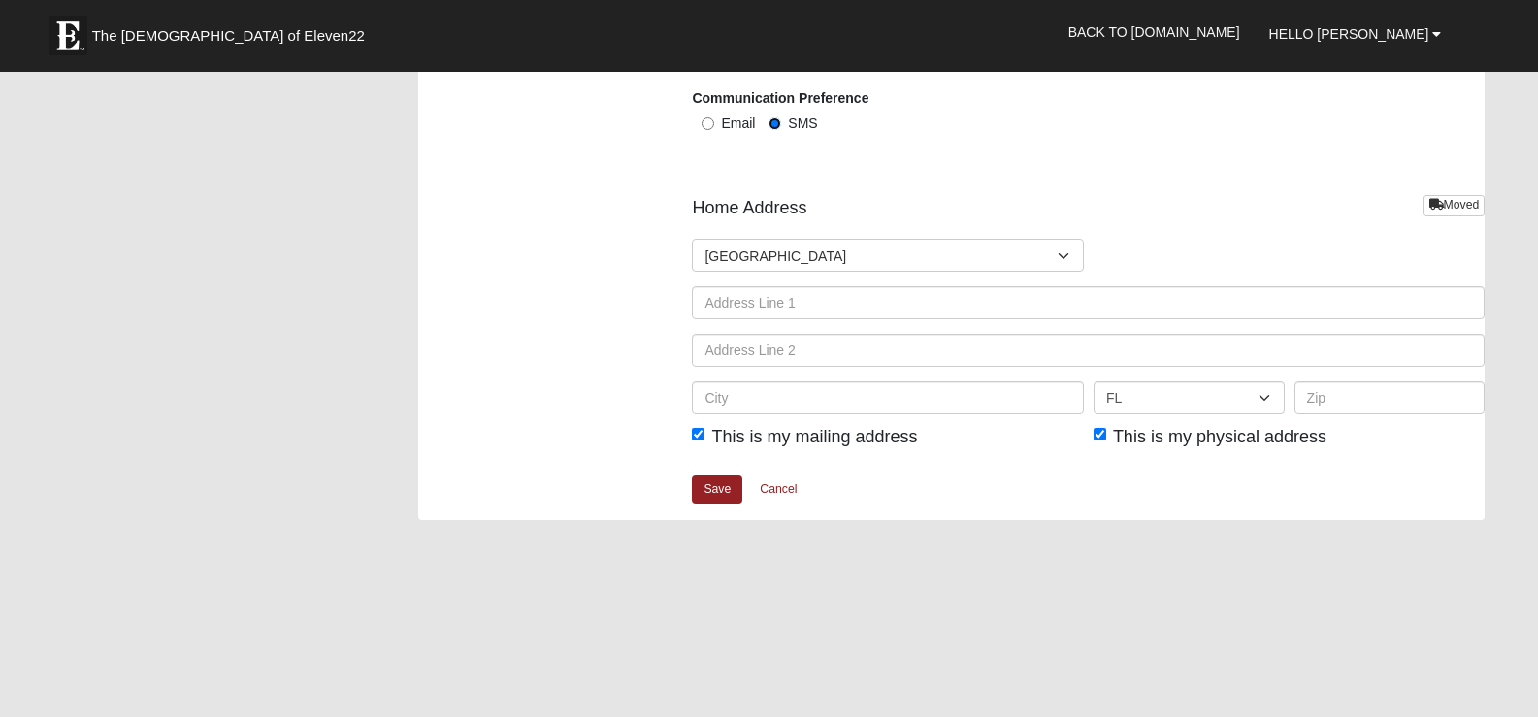
scroll to position [2328, 0]
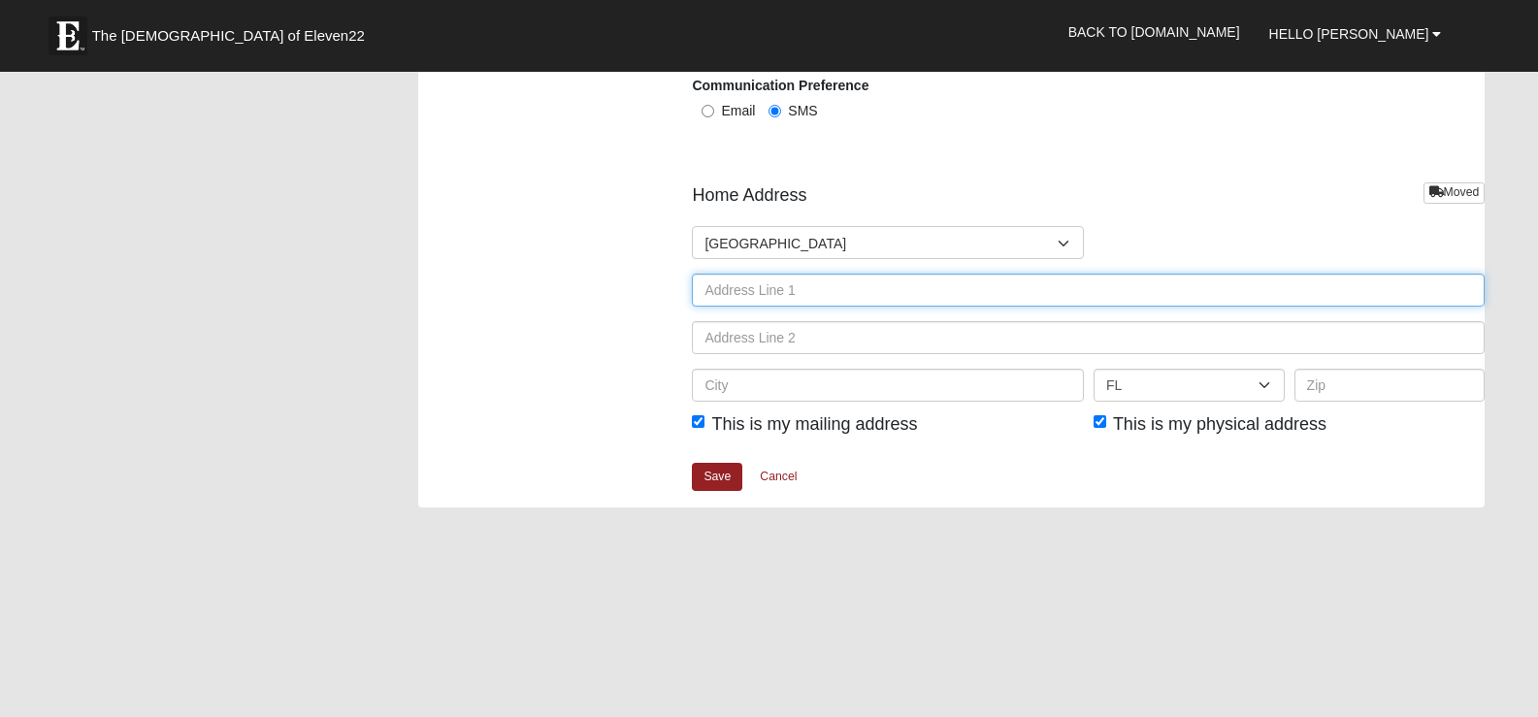
click at [864, 297] on input "text" at bounding box center [1088, 290] width 793 height 33
type input "5408 OXFORD CREST DR"
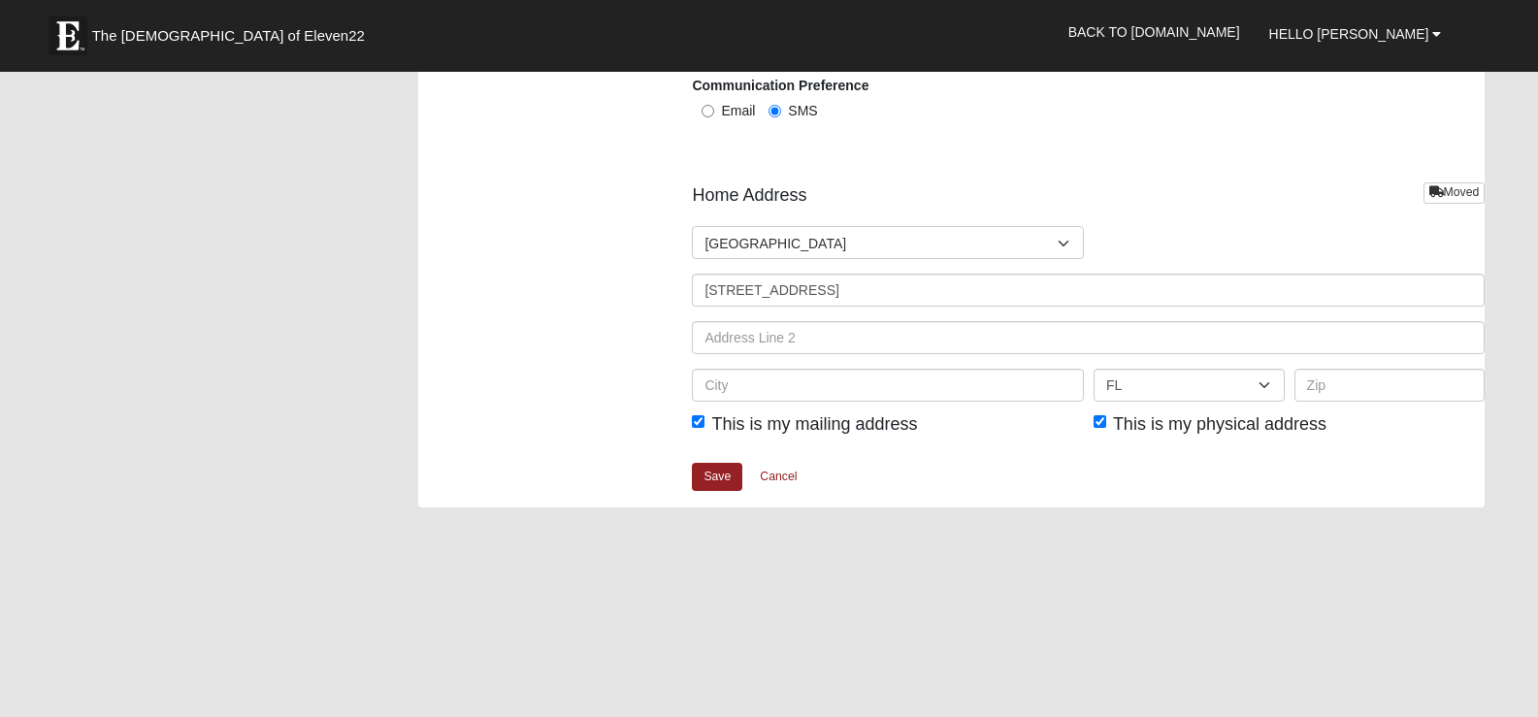
type input "Jacksonville"
type input "32258"
click at [698, 479] on link "Save" at bounding box center [717, 477] width 50 height 28
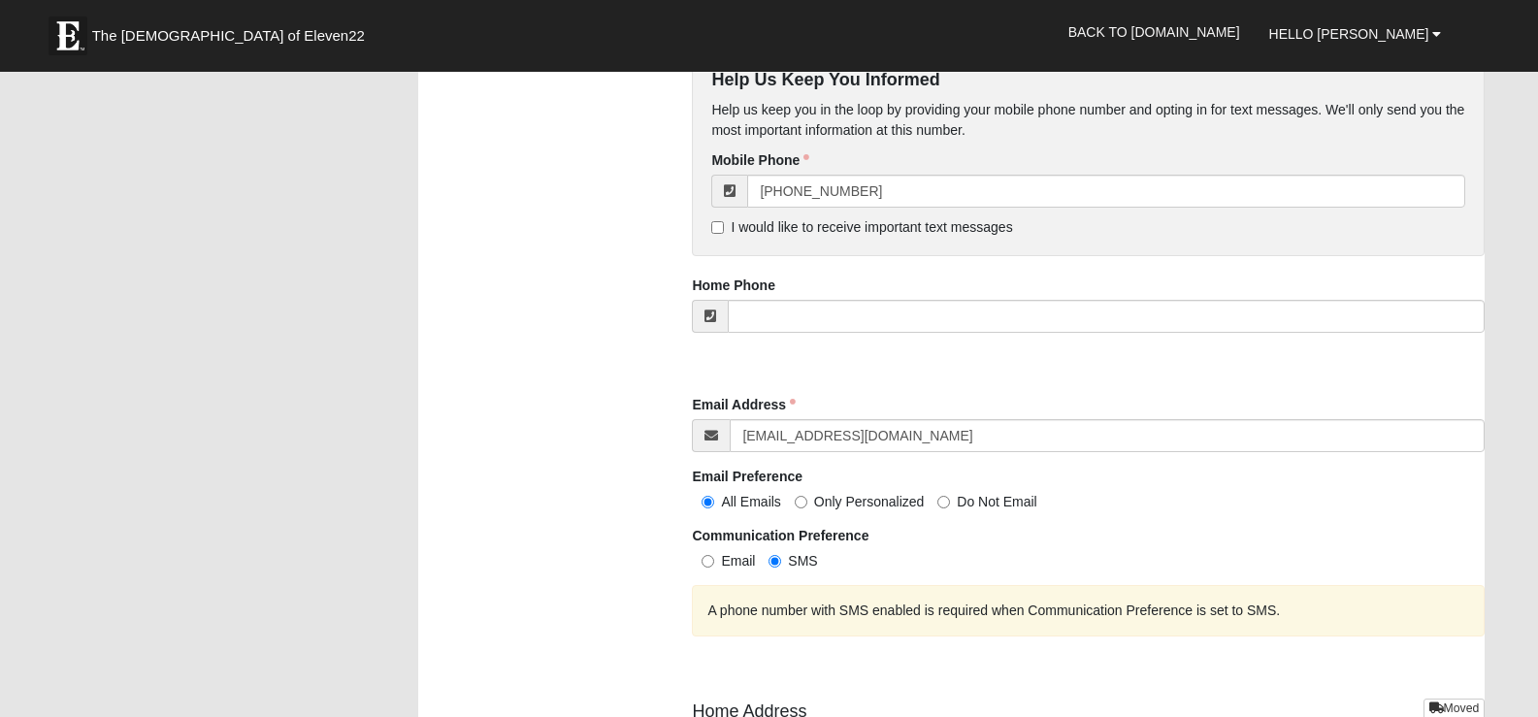
scroll to position [1843, 0]
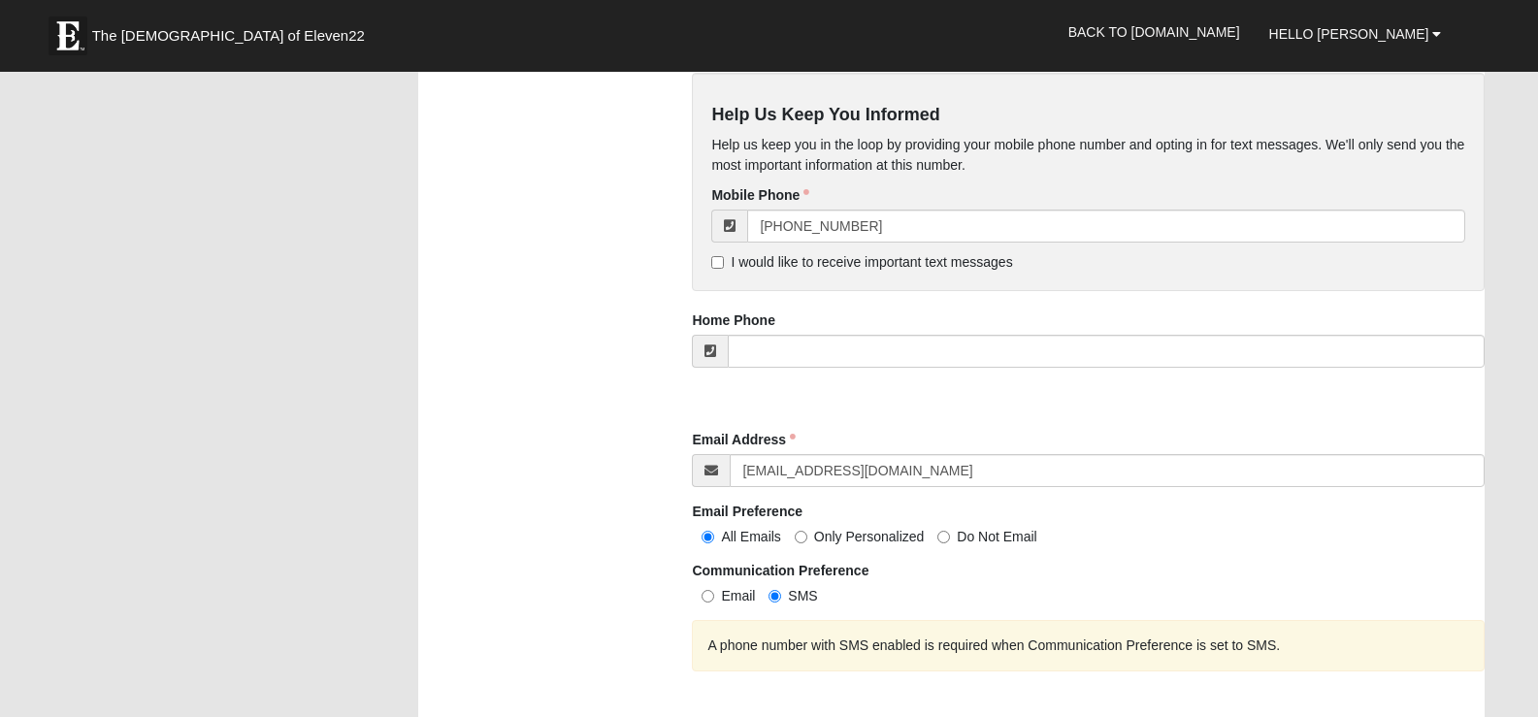
click at [730, 265] on span "I would like to receive important text messages" at bounding box center [870, 262] width 281 height 16
click at [724, 265] on input "I would like to receive important text messages" at bounding box center [717, 262] width 13 height 13
checkbox input "true"
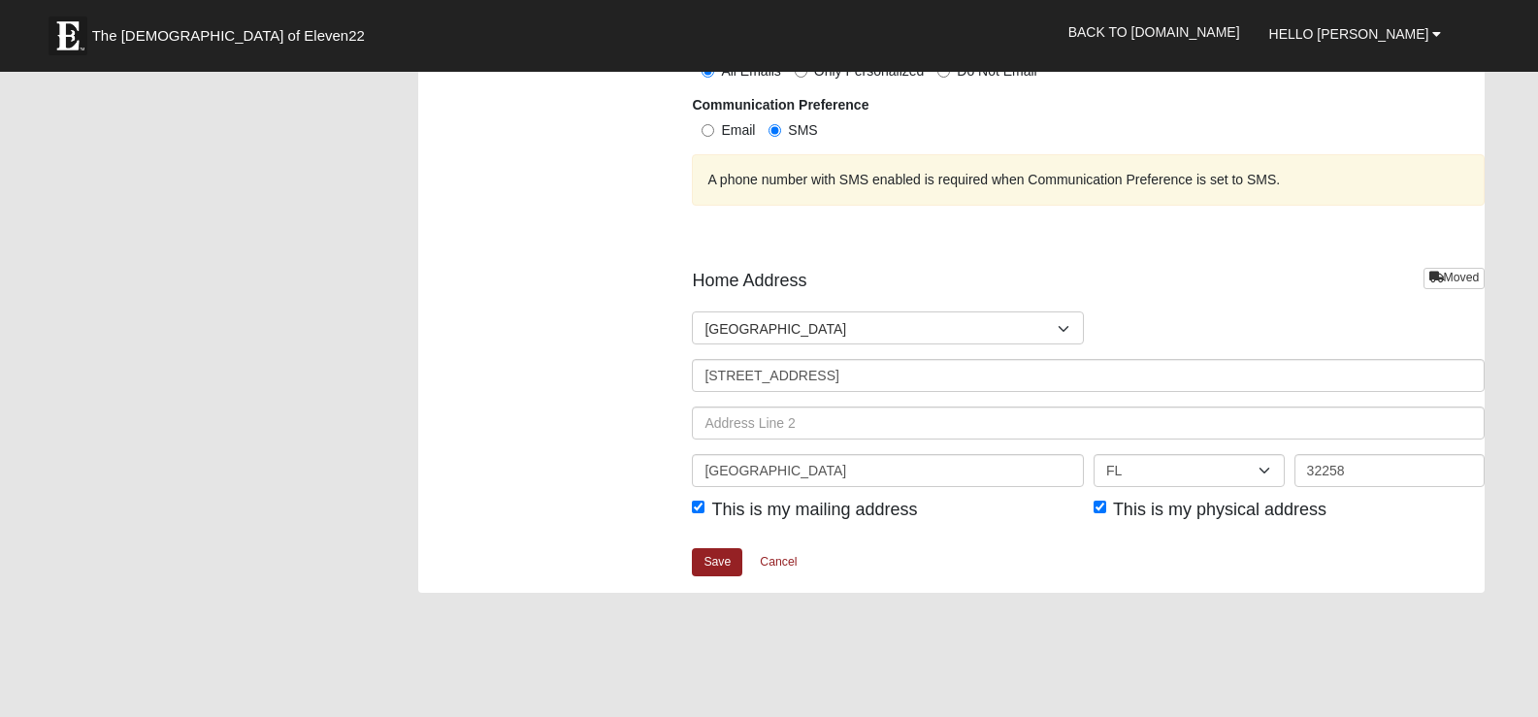
scroll to position [2328, 0]
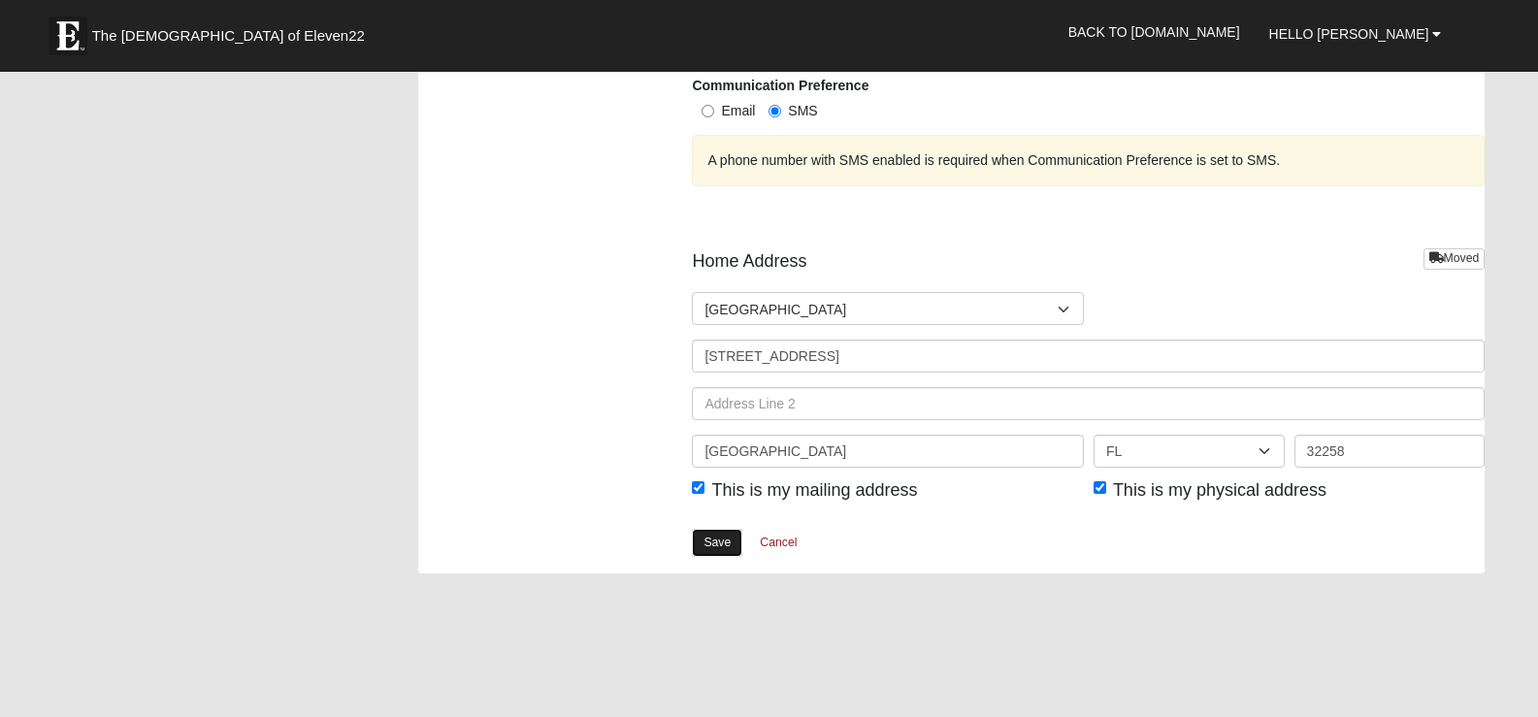
click at [709, 543] on link "Save" at bounding box center [717, 543] width 50 height 28
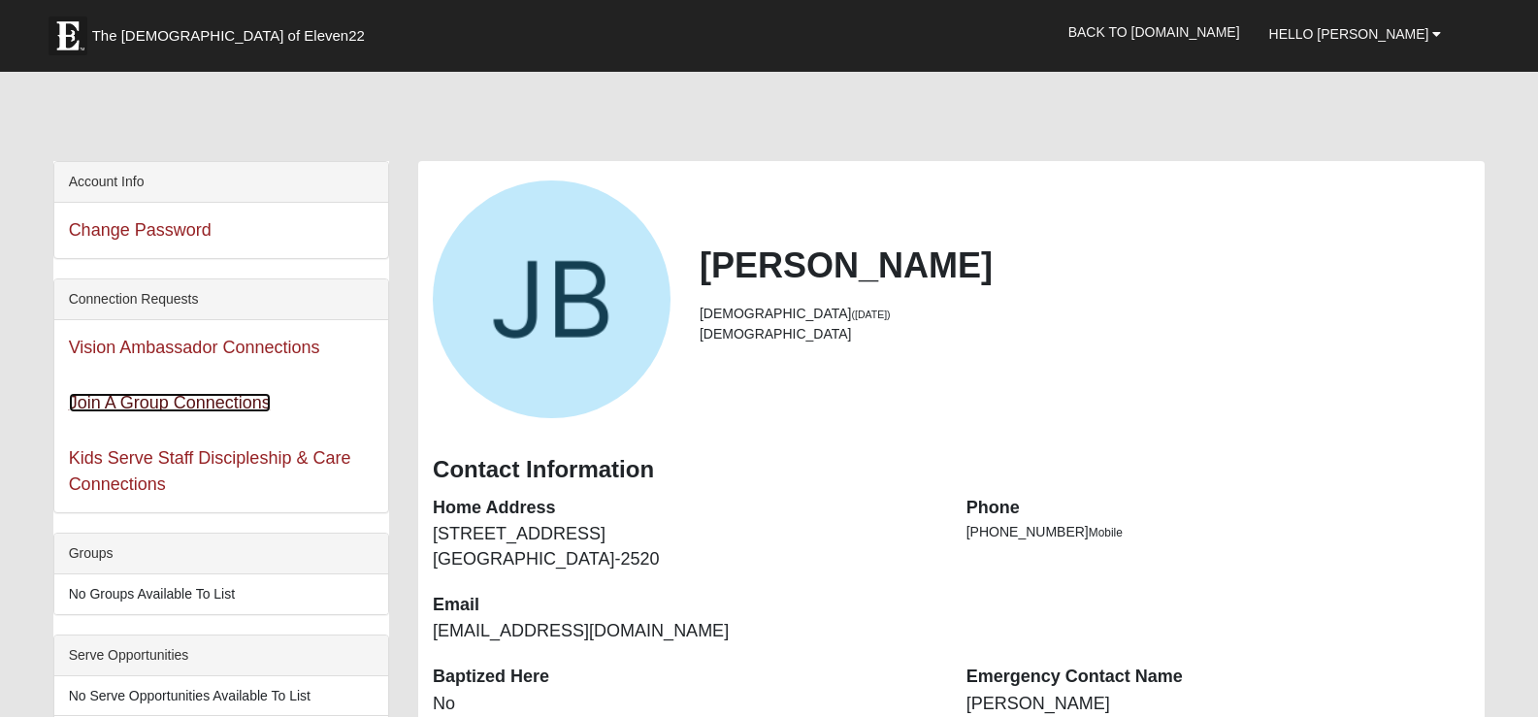
click at [158, 397] on link "Join A Group Connections" at bounding box center [170, 402] width 202 height 19
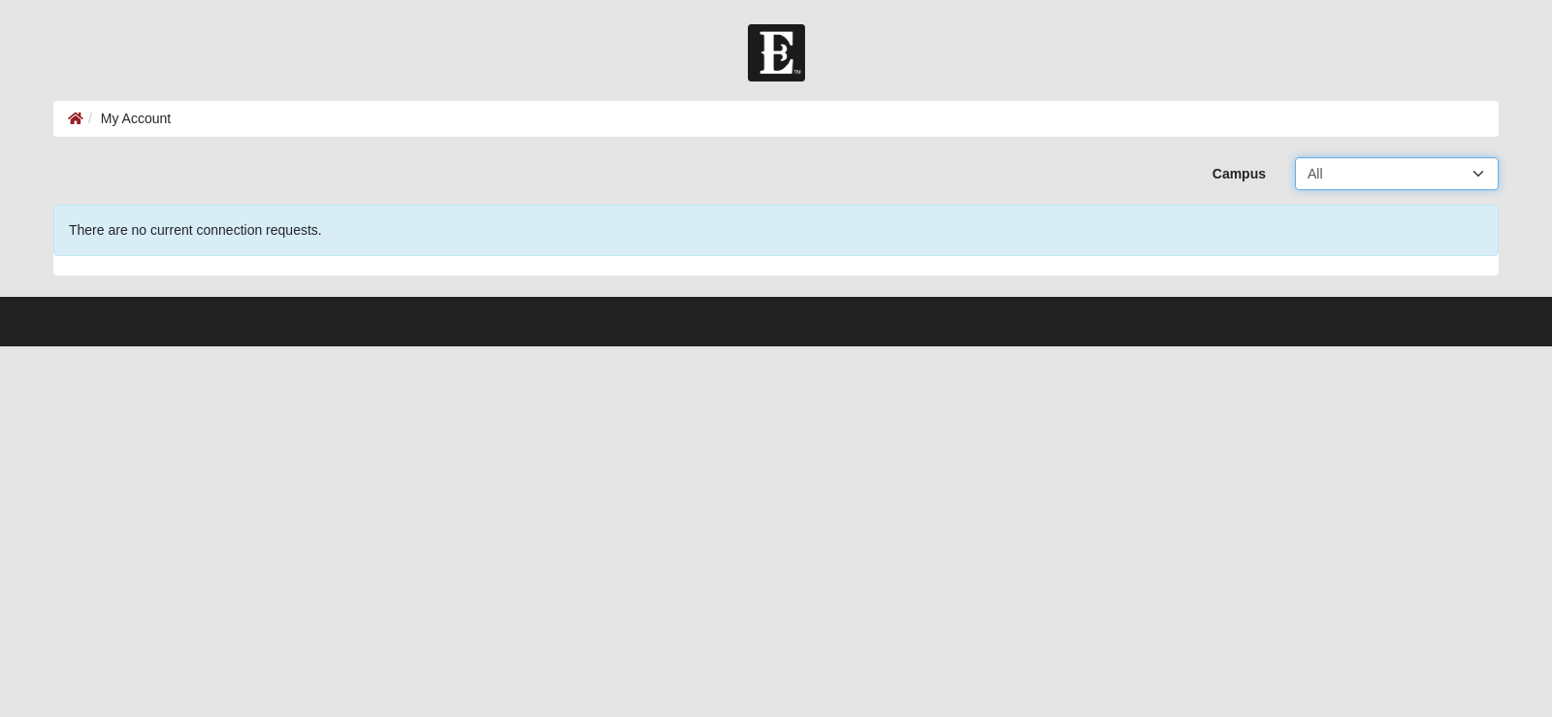
click at [1423, 171] on select "All Arlington Baymeadows Eleven22 Online [PERSON_NAME][GEOGRAPHIC_DATA] Jesup […" at bounding box center [1397, 173] width 204 height 33
select select "6"
click at [1295, 157] on select "All Arlington Baymeadows Eleven22 Online [PERSON_NAME][GEOGRAPHIC_DATA] Jesup […" at bounding box center [1397, 173] width 204 height 33
click at [71, 113] on icon at bounding box center [76, 119] width 16 height 14
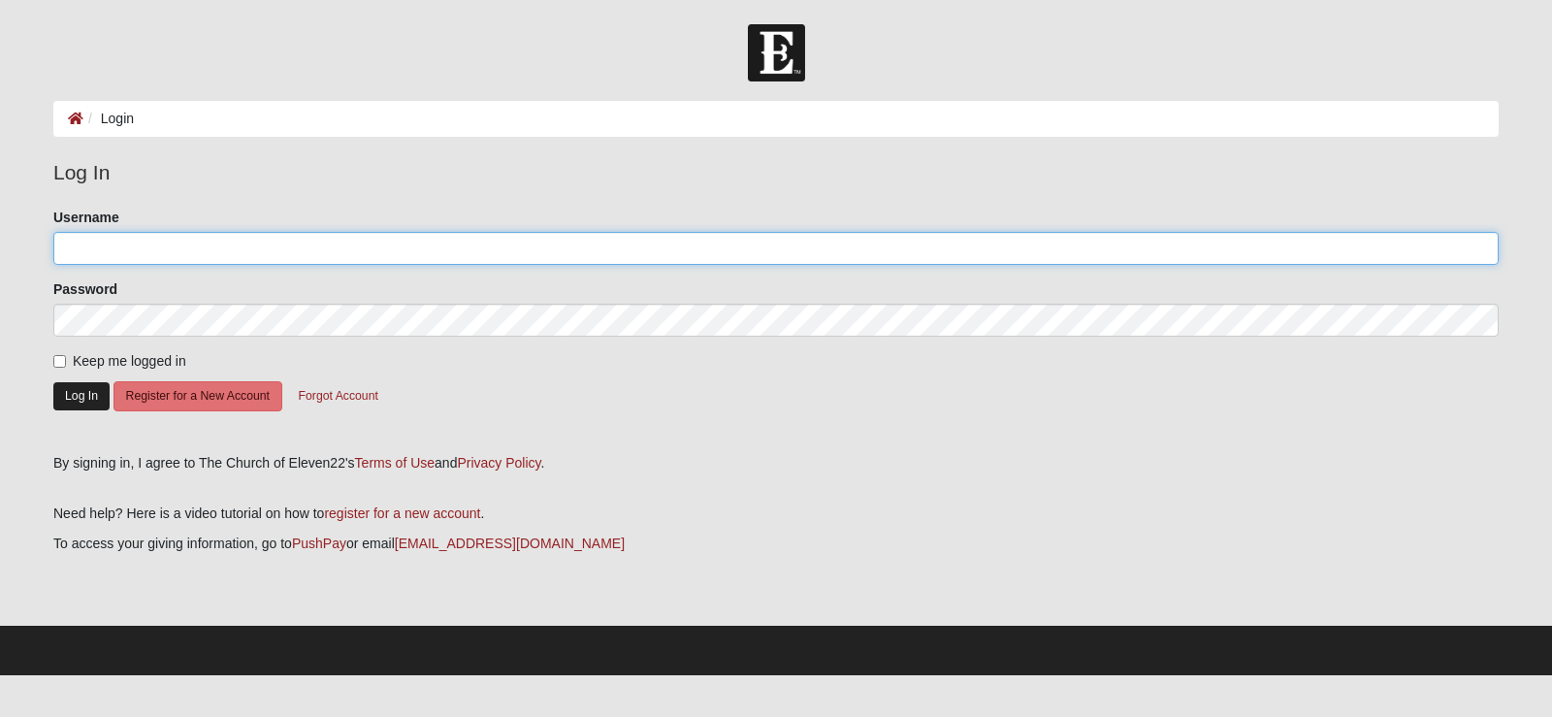
type input "JaniceBushman"
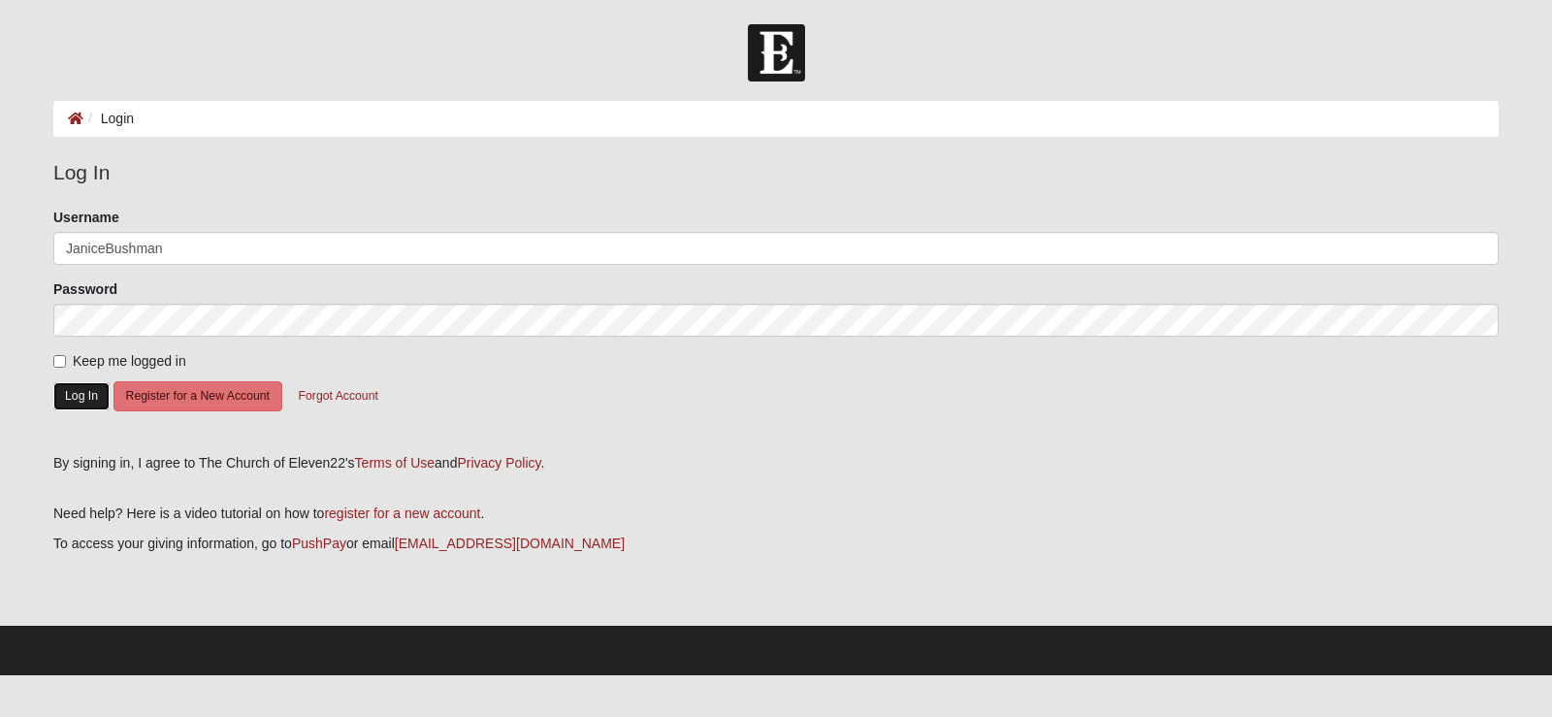
click at [62, 404] on button "Log In" at bounding box center [81, 396] width 56 height 28
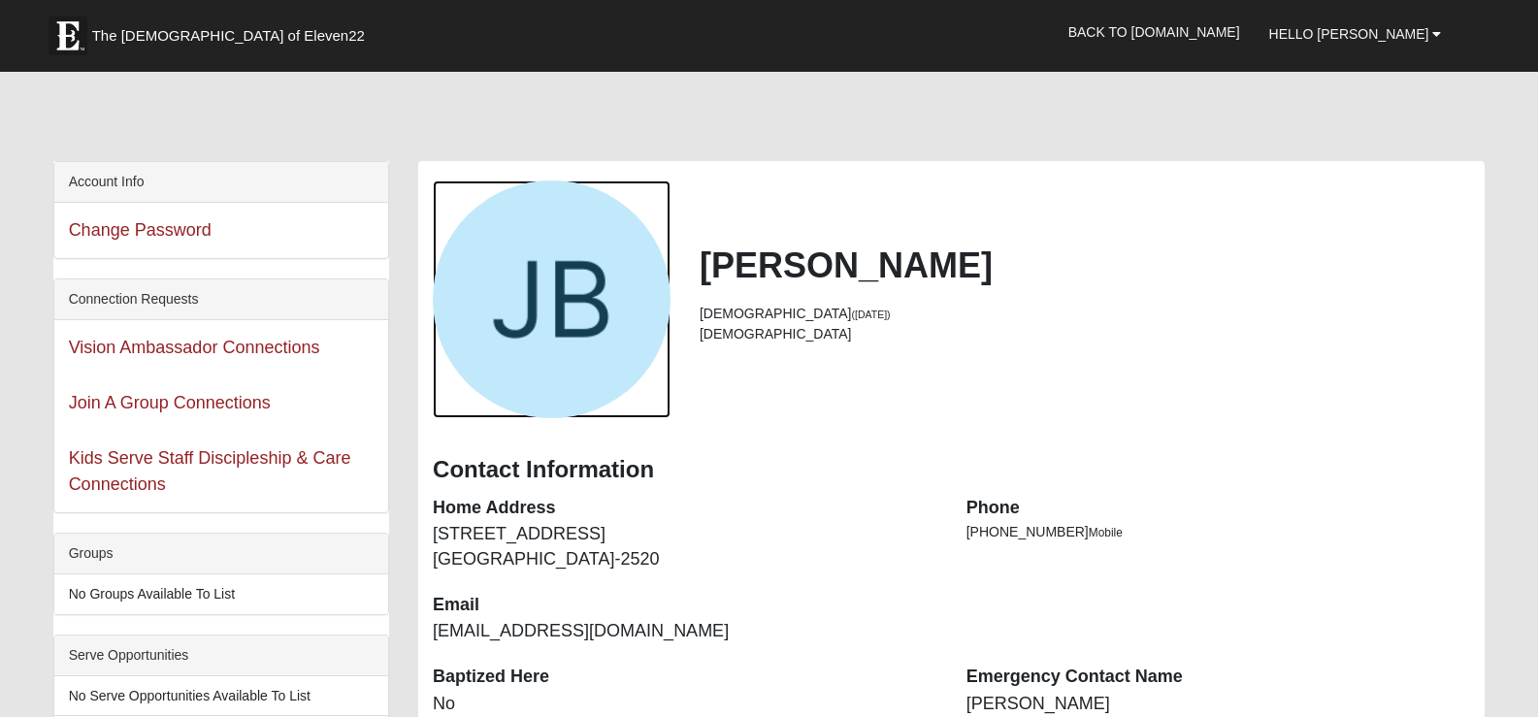
click at [546, 300] on div "View Fullsize Photo" at bounding box center [552, 299] width 238 height 238
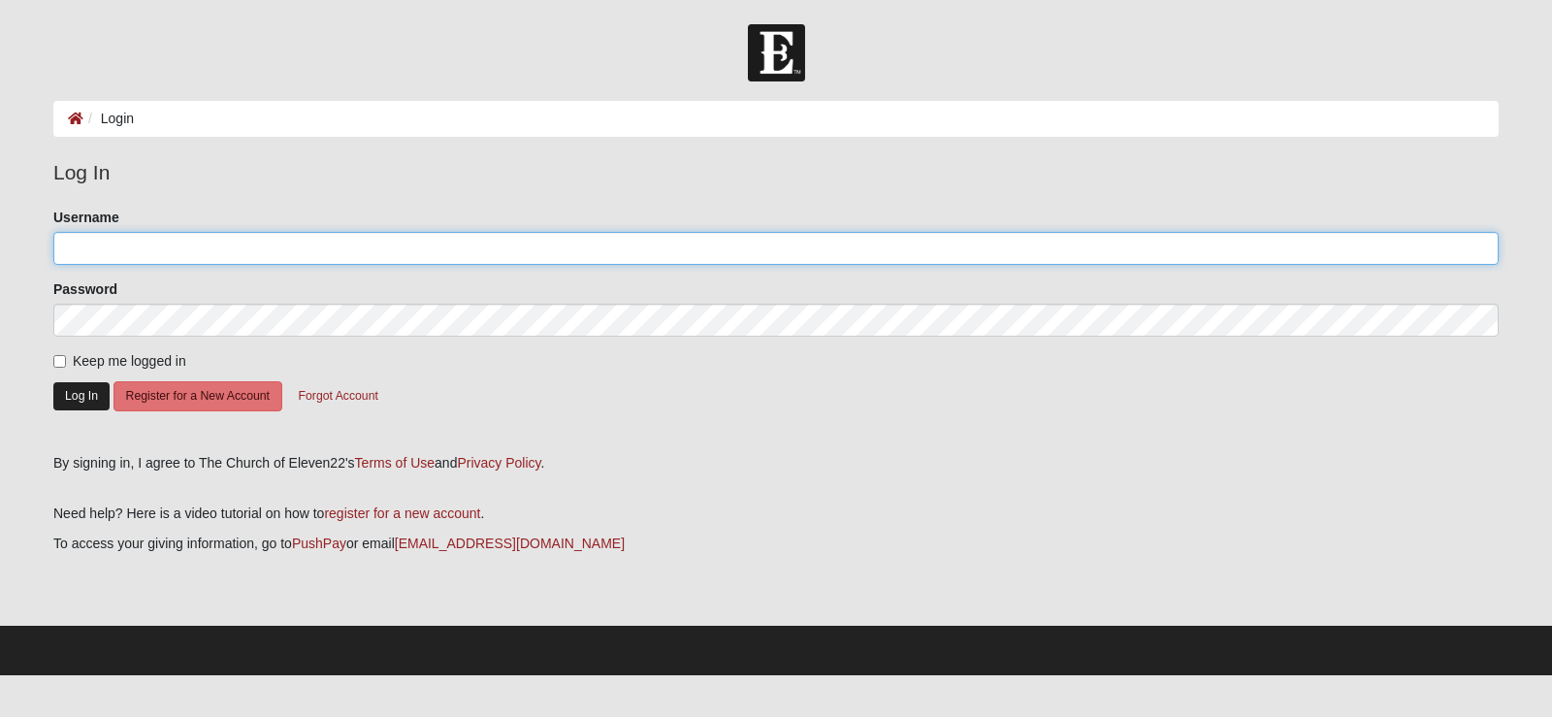
type input "JaniceBushman"
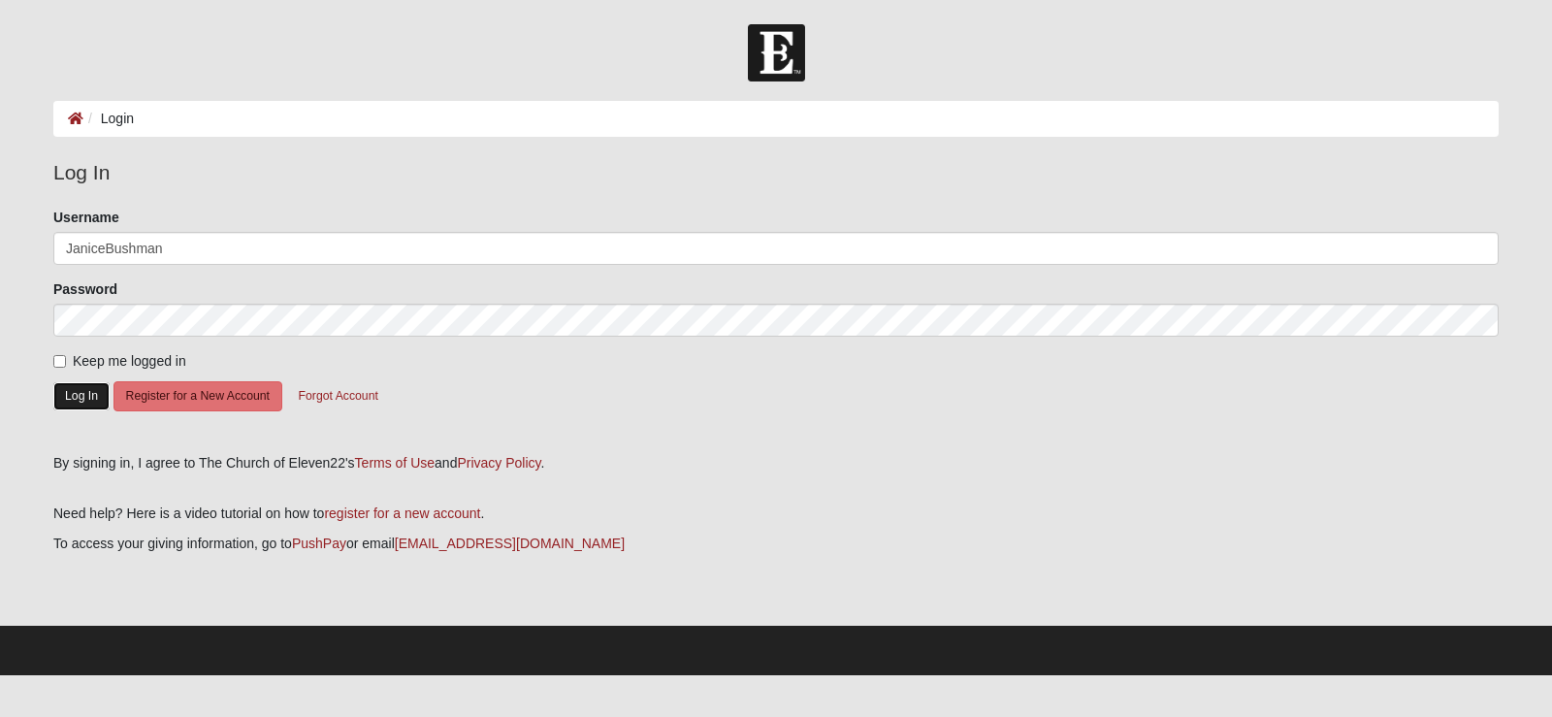
click at [77, 391] on button "Log In" at bounding box center [81, 396] width 56 height 28
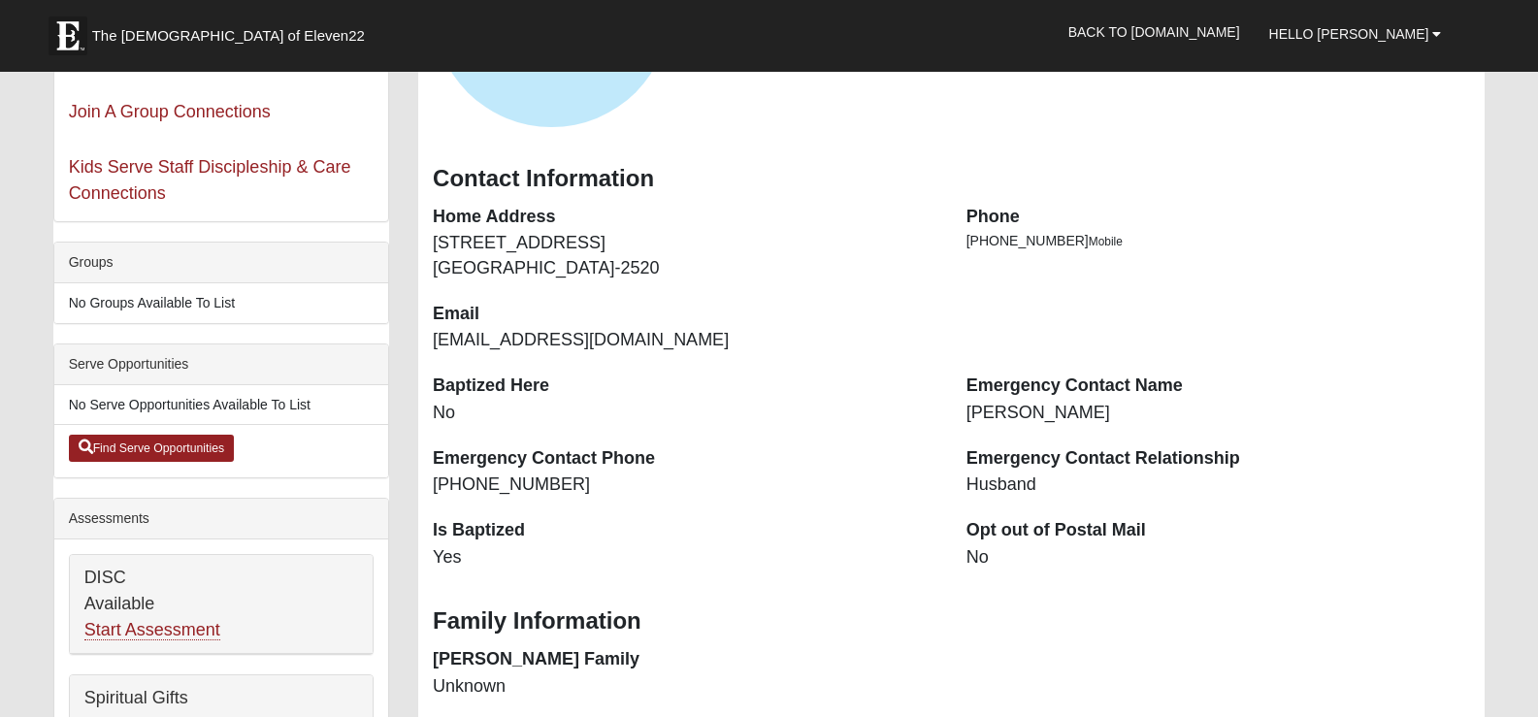
scroll to position [388, 0]
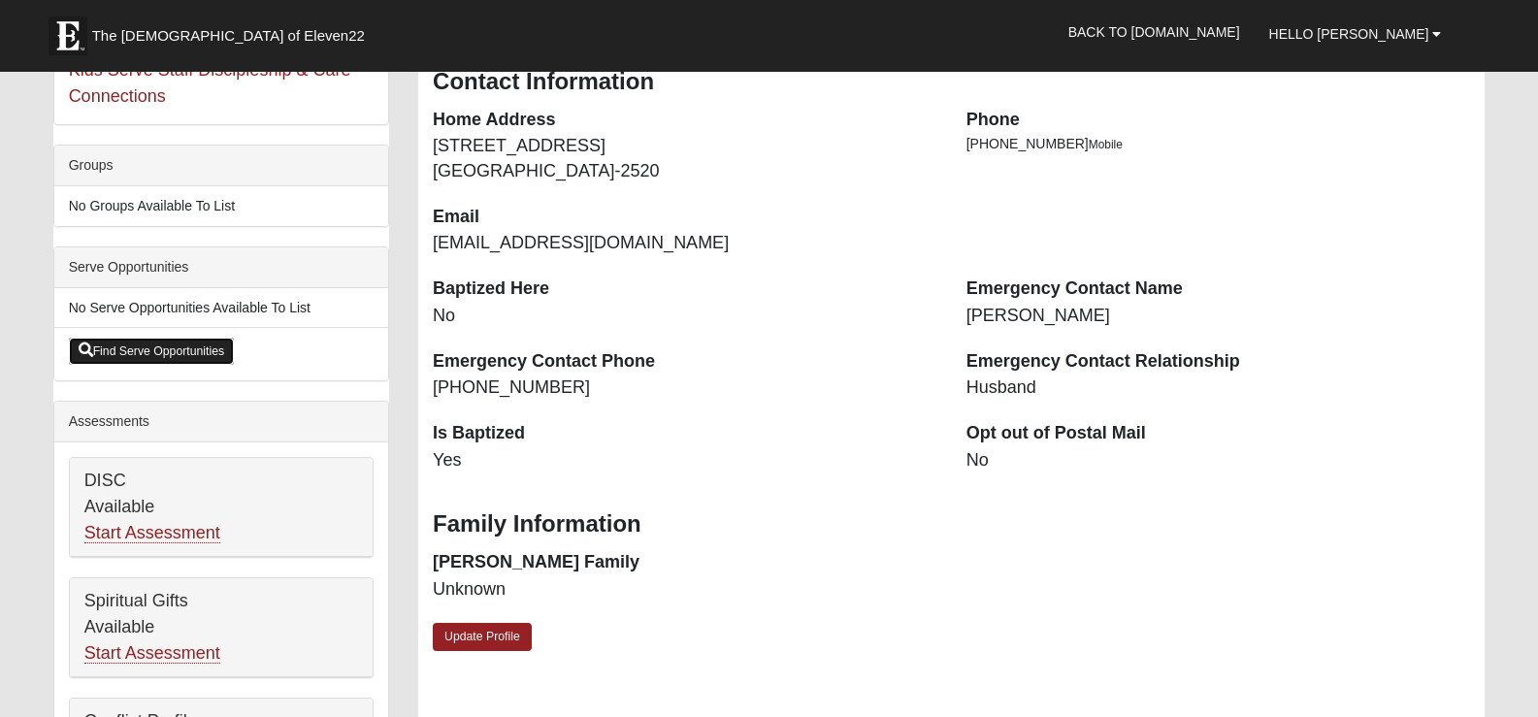
click at [186, 348] on link "Find Serve Opportunities" at bounding box center [152, 351] width 166 height 27
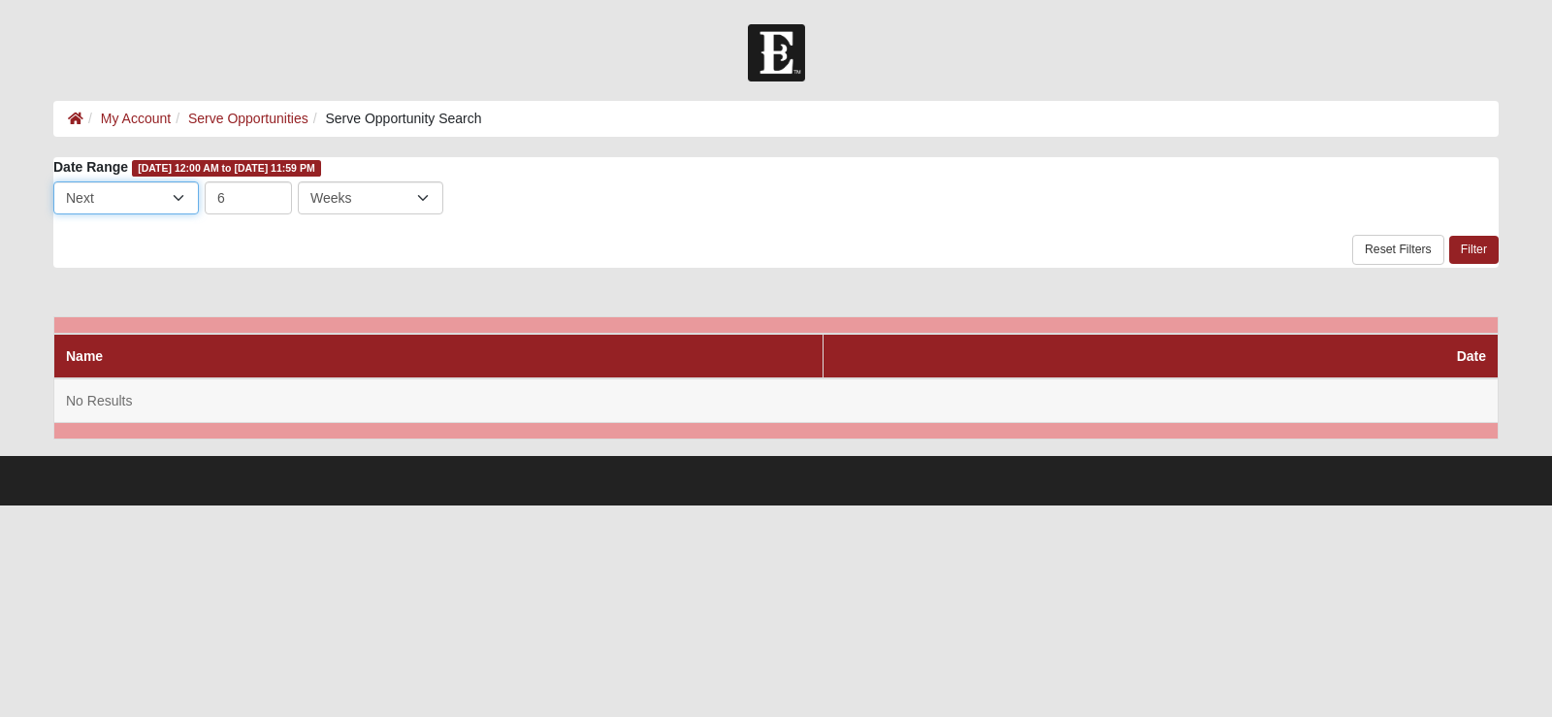
click at [181, 192] on select "Last Next" at bounding box center [126, 197] width 146 height 33
click at [1382, 239] on link "Reset Filters" at bounding box center [1398, 250] width 92 height 30
click at [1481, 245] on link "Filter" at bounding box center [1473, 250] width 49 height 28
click at [240, 113] on link "Serve Opportunities" at bounding box center [248, 119] width 120 height 16
